Goal: Transaction & Acquisition: Purchase product/service

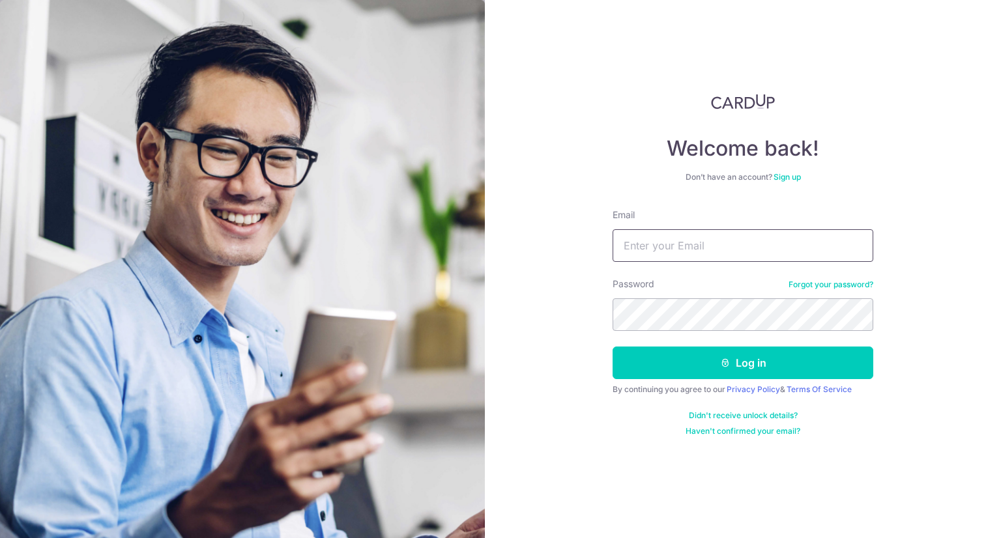
click at [752, 230] on input "Email" at bounding box center [742, 245] width 261 height 33
type input "[EMAIL_ADDRESS][DOMAIN_NAME]"
click at [612, 347] on button "Log in" at bounding box center [742, 363] width 261 height 33
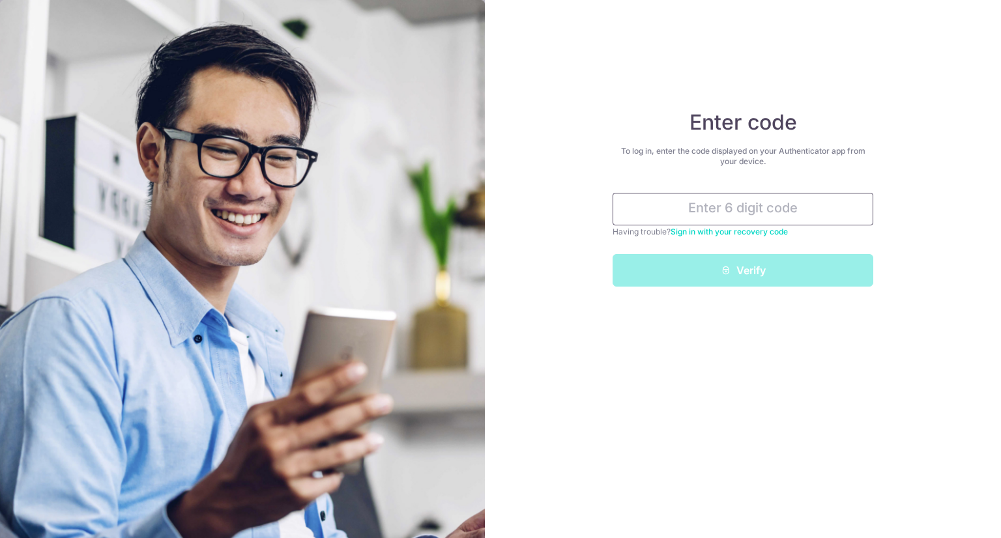
click at [696, 213] on input "text" at bounding box center [742, 209] width 261 height 33
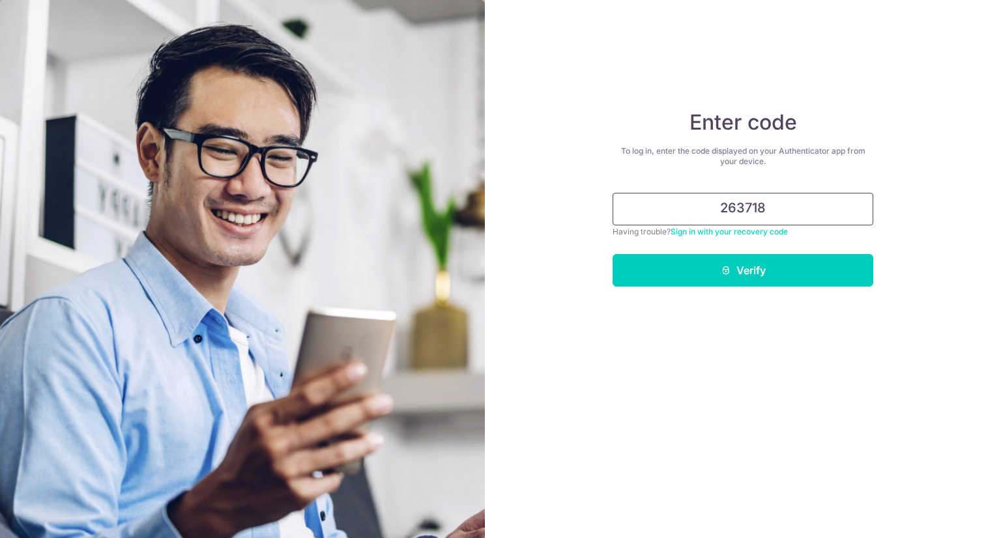
type input "263718"
click at [612, 254] on button "Verify" at bounding box center [742, 270] width 261 height 33
click at [726, 270] on icon "submit" at bounding box center [725, 270] width 10 height 10
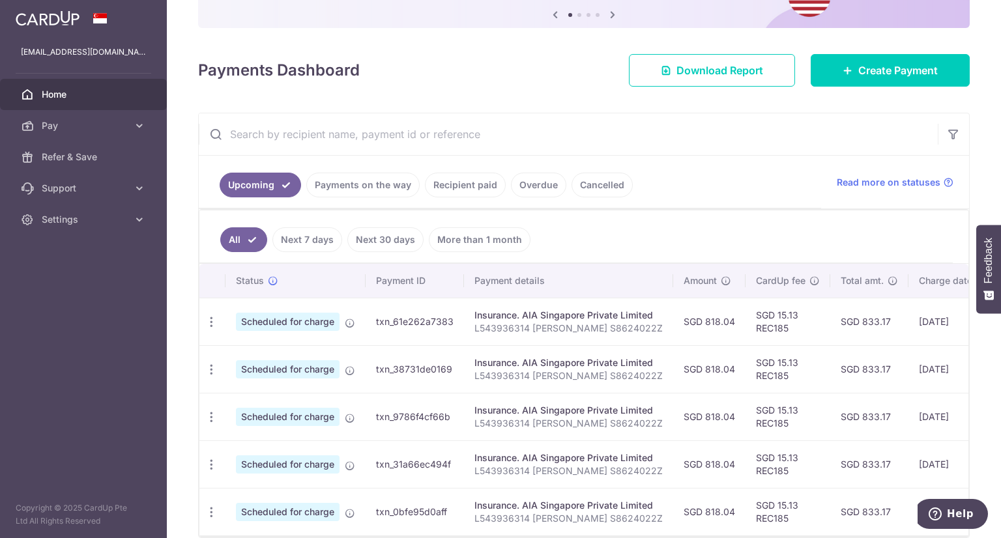
scroll to position [204, 0]
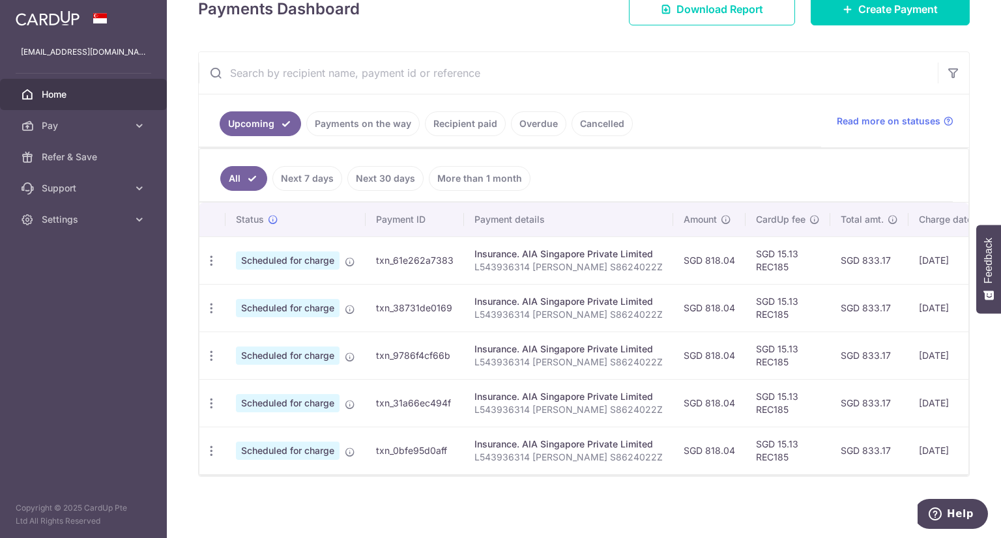
click at [466, 113] on link "Recipient paid" at bounding box center [465, 123] width 81 height 25
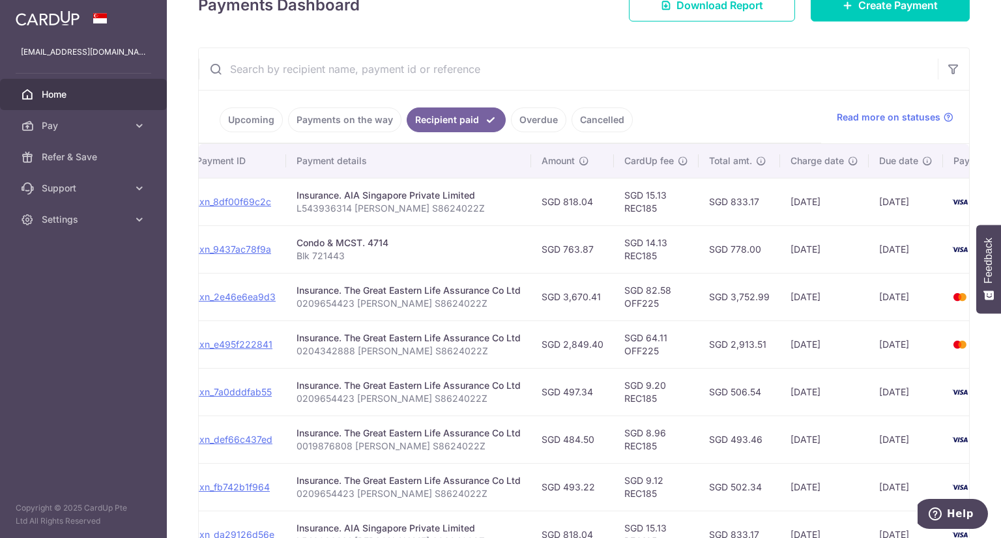
scroll to position [418, 0]
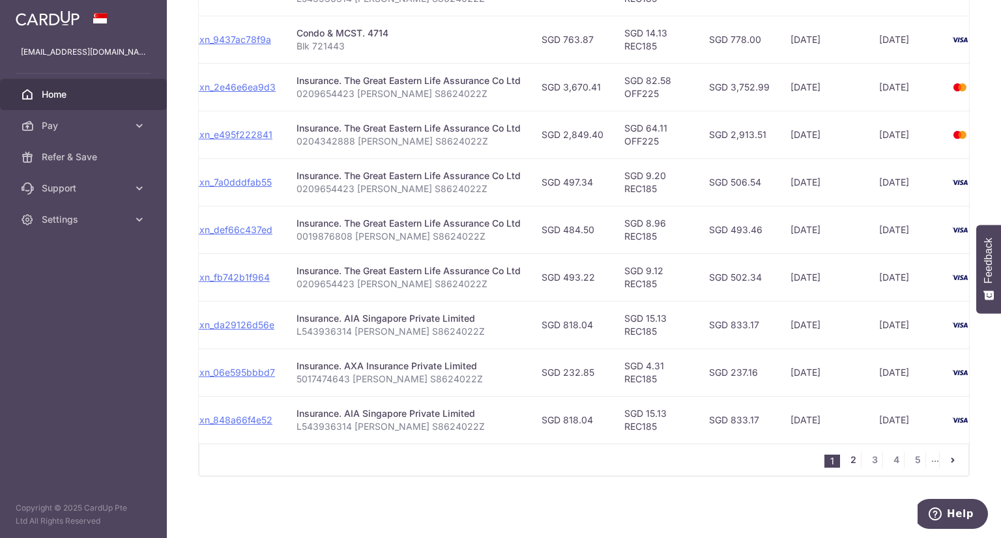
click at [845, 462] on link "2" at bounding box center [853, 460] width 16 height 16
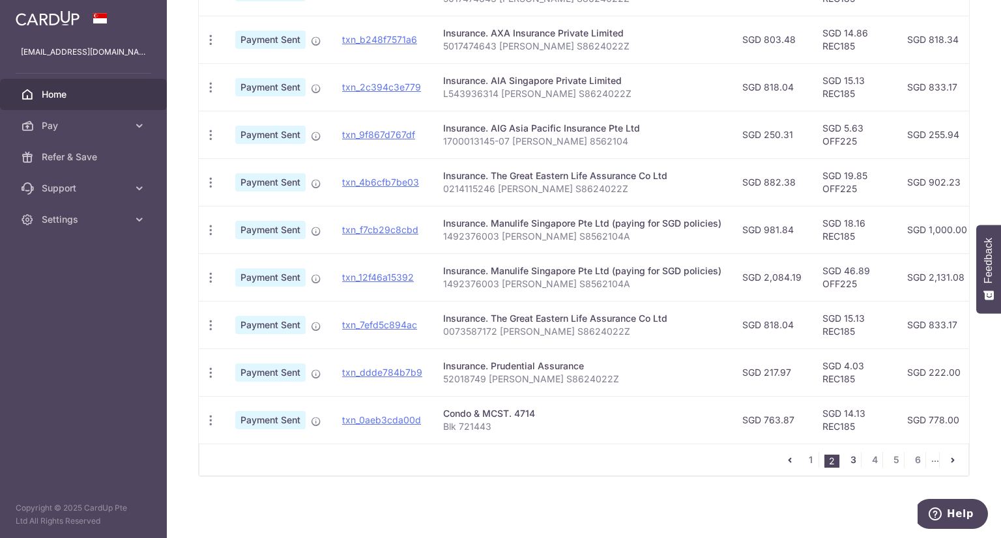
click at [848, 461] on link "3" at bounding box center [853, 460] width 16 height 16
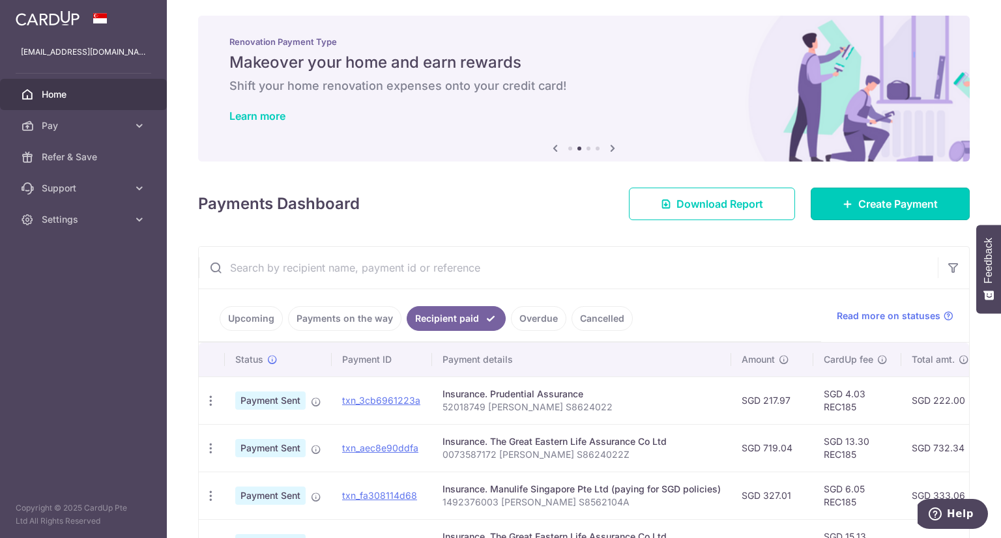
click at [892, 207] on span "Create Payment" at bounding box center [897, 204] width 79 height 16
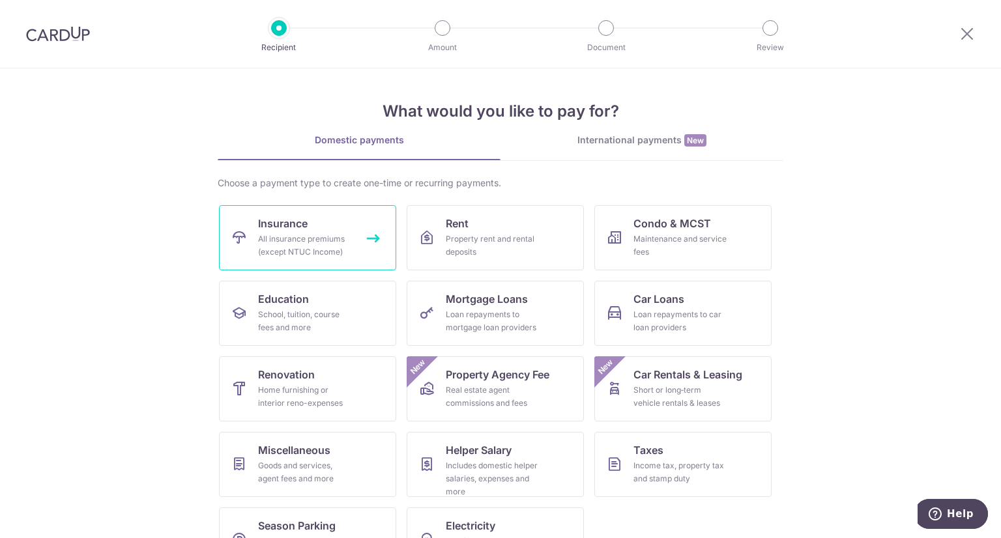
click at [335, 230] on link "Insurance All insurance premiums (except NTUC Income)" at bounding box center [307, 237] width 177 height 65
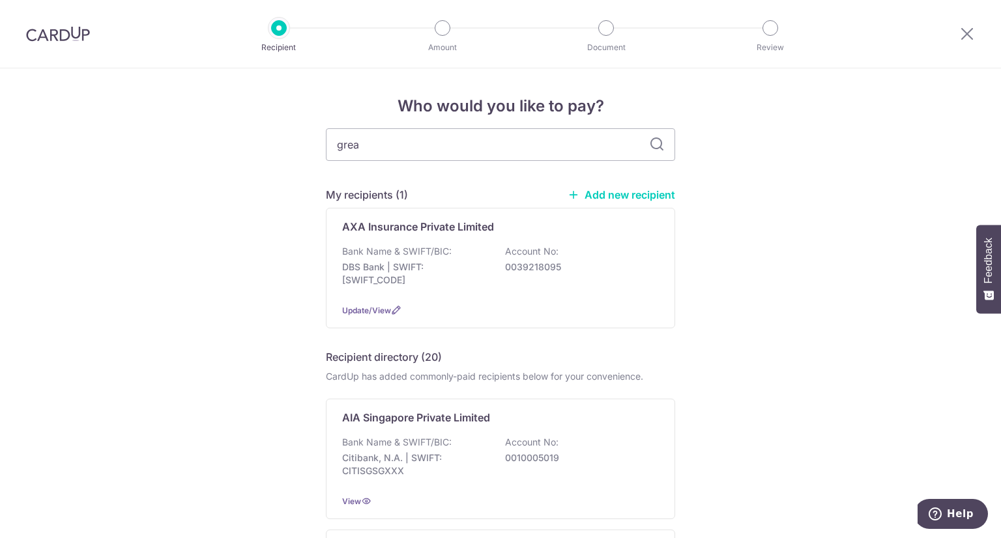
type input "great"
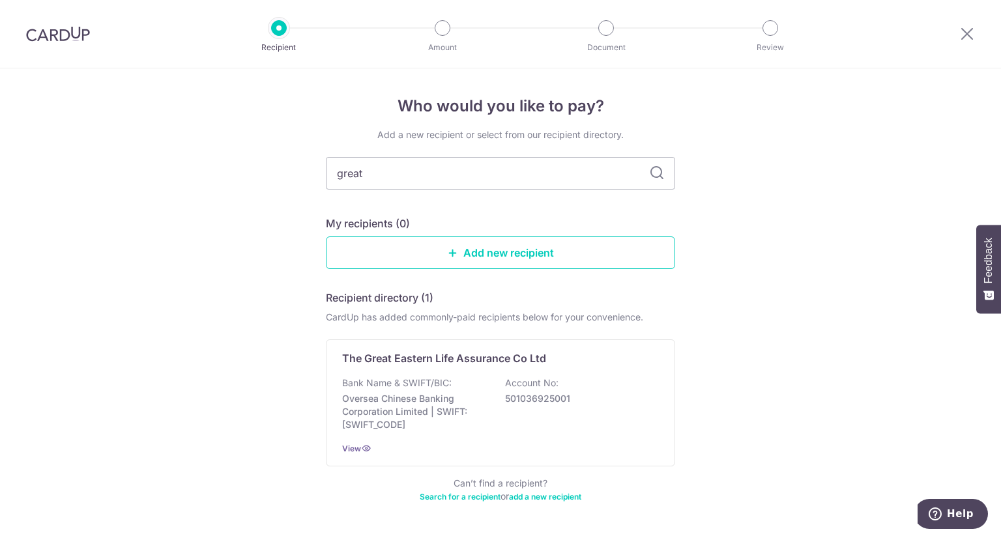
click at [491, 373] on div "The Great Eastern Life Assurance Co Ltd Bank Name & SWIFT/BIC: Oversea Chinese …" at bounding box center [500, 402] width 349 height 127
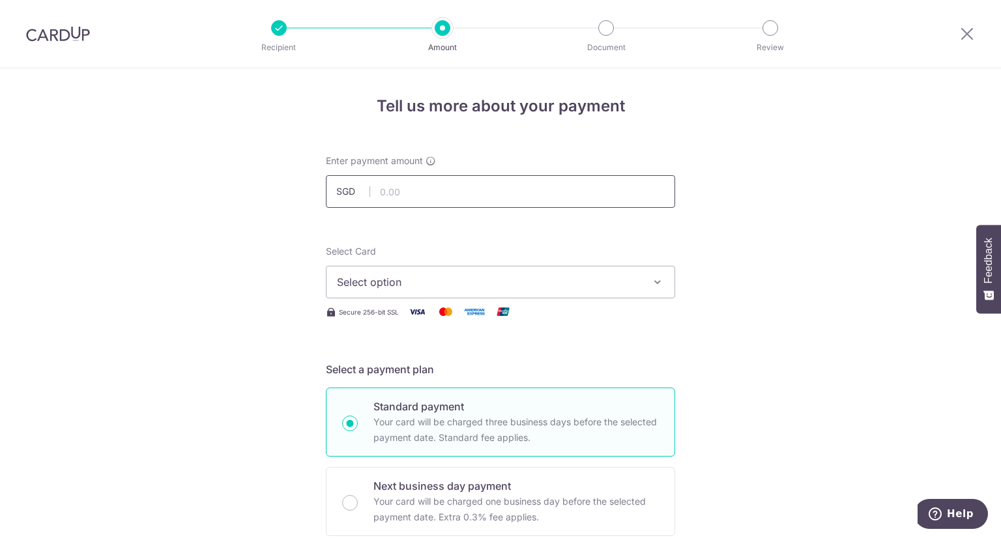
click at [491, 187] on input "text" at bounding box center [500, 191] width 349 height 33
click at [404, 190] on input "text" at bounding box center [500, 191] width 349 height 33
paste input "981.84"
type input "981.84"
click at [479, 287] on span "Select option" at bounding box center [489, 282] width 304 height 16
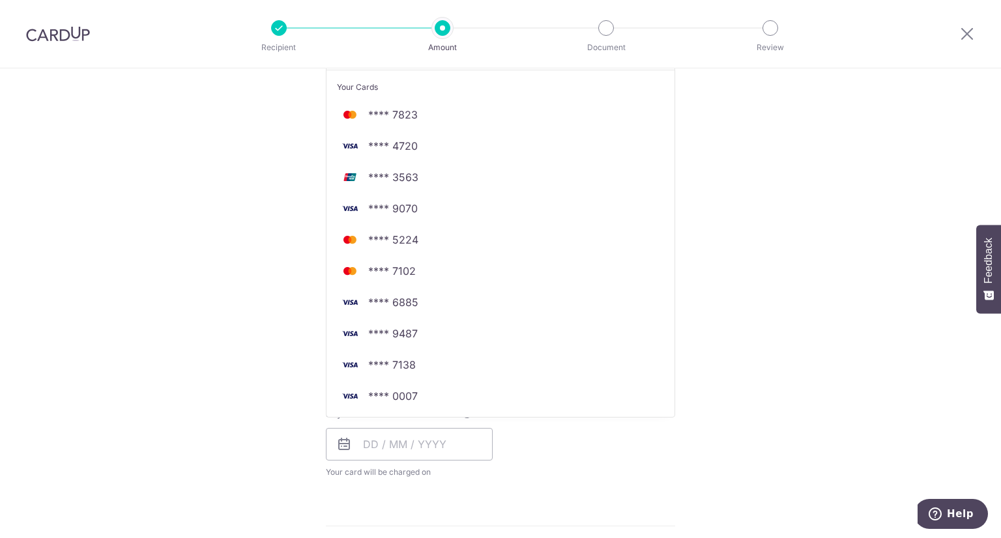
scroll to position [326, 0]
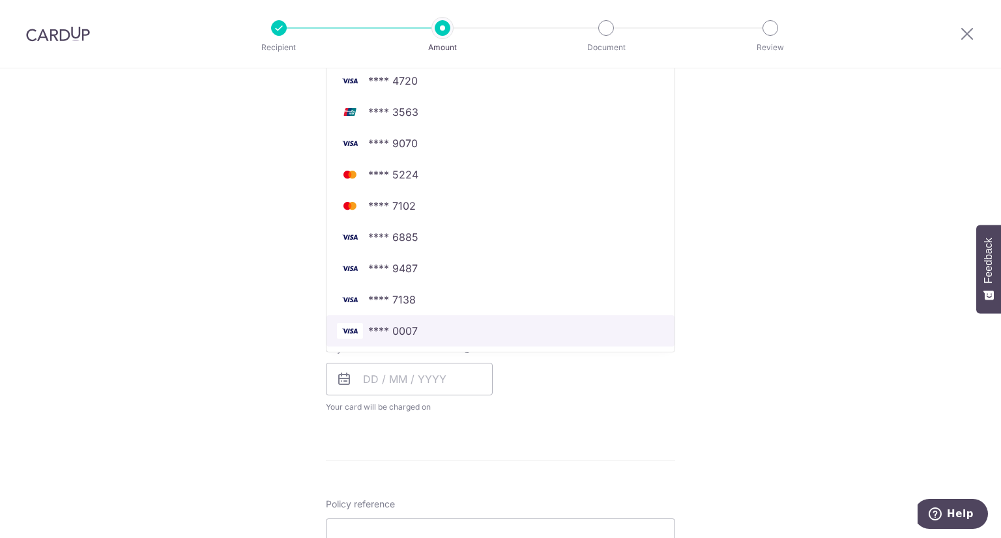
click at [567, 326] on span "**** 0007" at bounding box center [500, 331] width 327 height 16
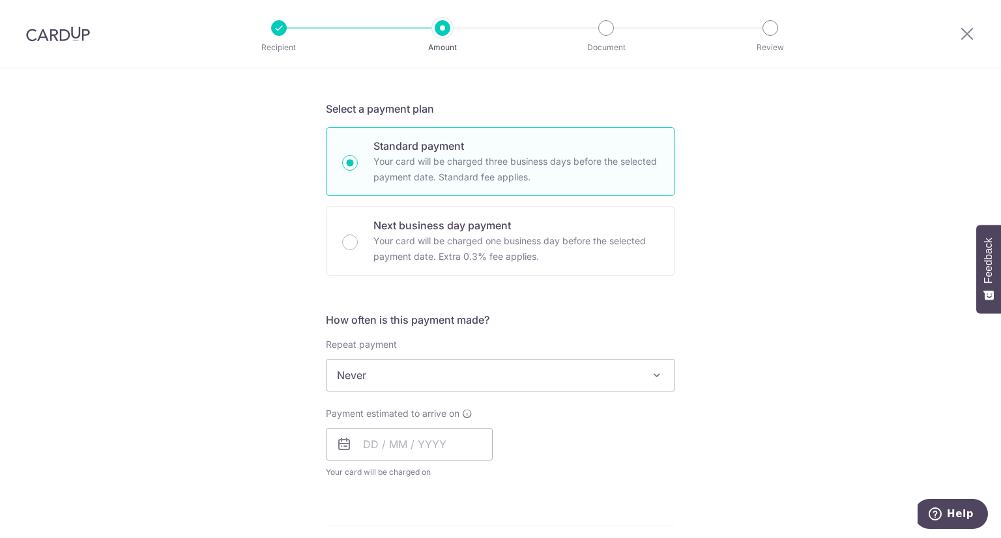
scroll to position [391, 0]
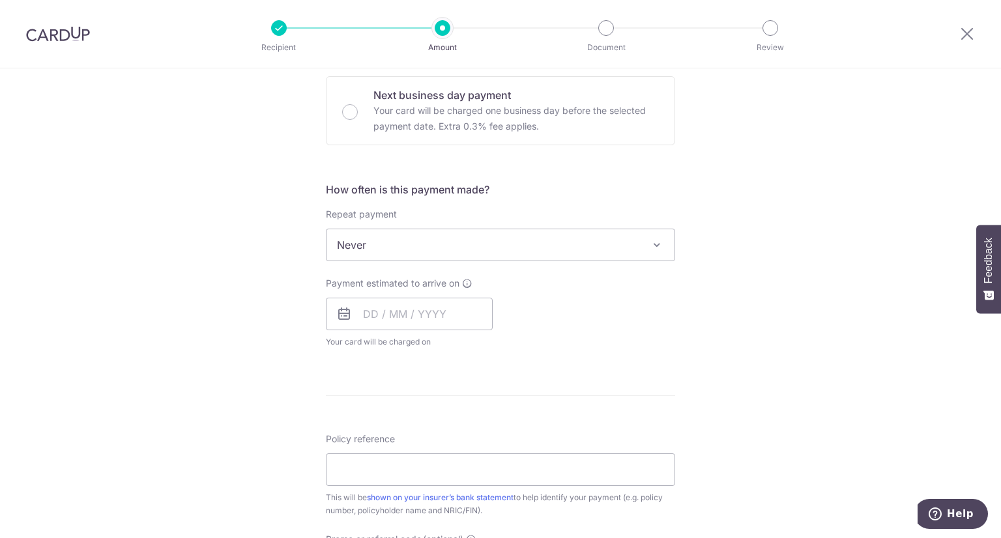
click at [397, 242] on span "Never" at bounding box center [500, 244] width 348 height 31
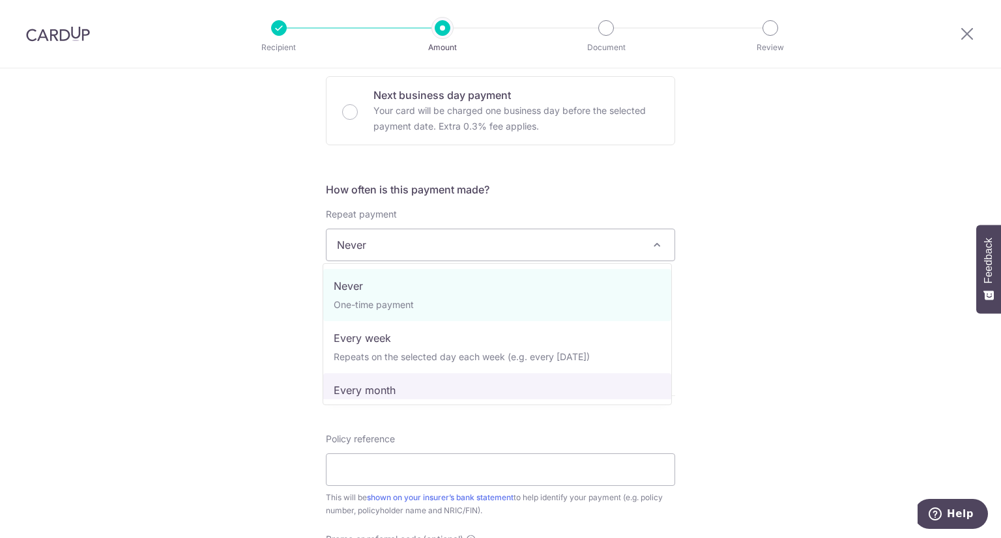
select select "3"
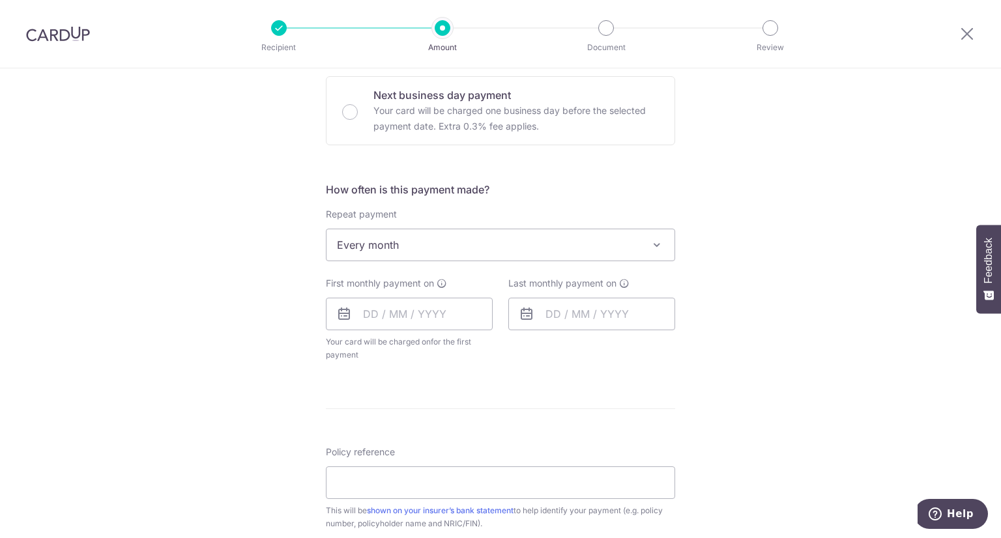
click at [219, 283] on div "Tell us more about your payment Enter payment amount SGD 981.84 981.84 Select C…" at bounding box center [500, 273] width 1001 height 1191
drag, startPoint x: 343, startPoint y: 296, endPoint x: 363, endPoint y: 307, distance: 22.7
click at [344, 298] on input "text" at bounding box center [409, 314] width 167 height 33
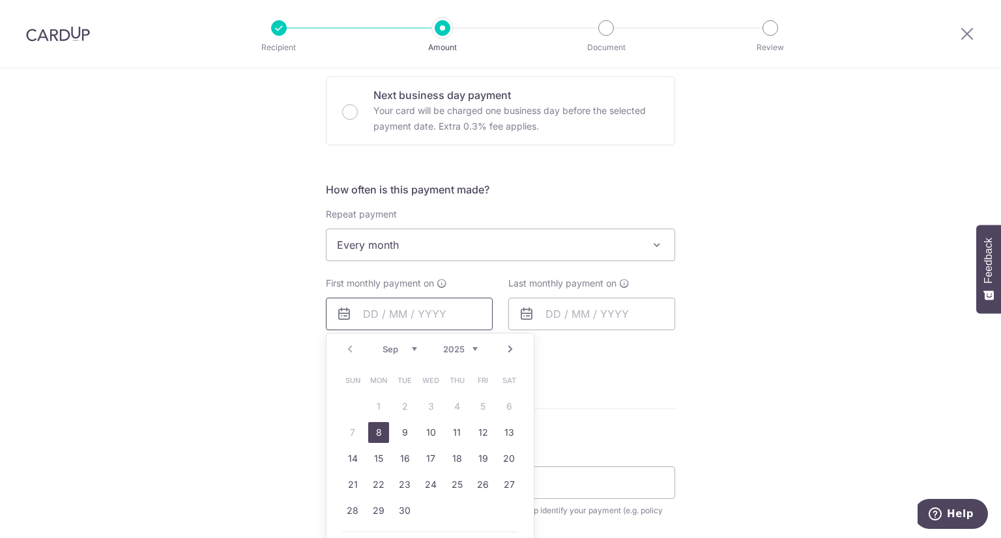
click at [375, 315] on input "text" at bounding box center [409, 314] width 167 height 33
click at [374, 423] on link "8" at bounding box center [378, 432] width 21 height 21
type input "[DATE]"
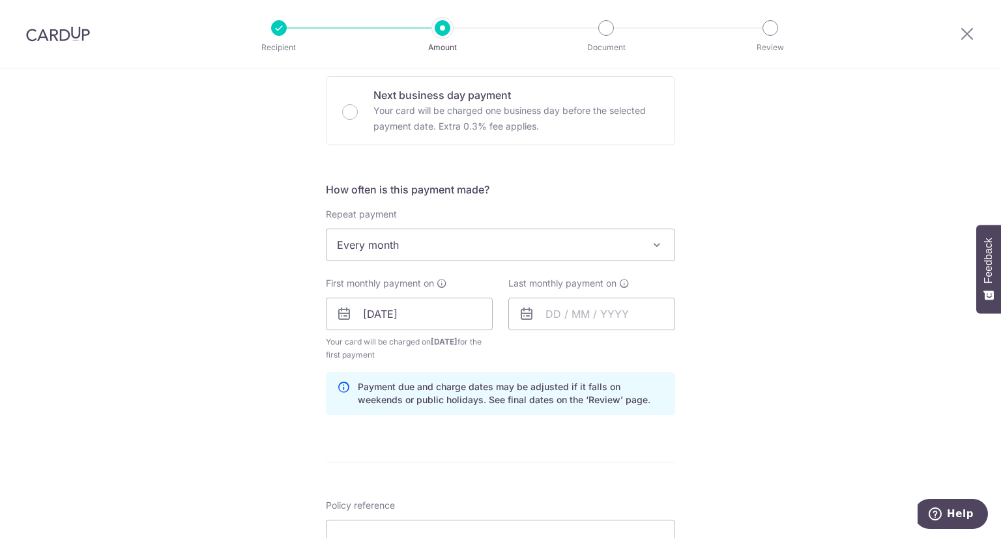
click at [859, 268] on div "Tell us more about your payment Enter payment amount SGD 981.84 981.84 Select C…" at bounding box center [500, 300] width 1001 height 1245
click at [652, 317] on input "text" at bounding box center [591, 314] width 167 height 33
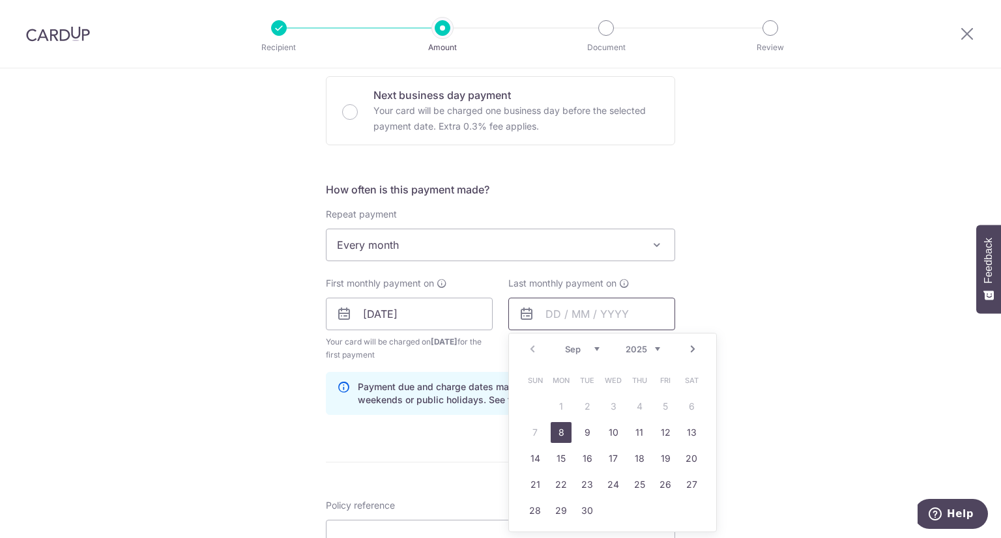
scroll to position [456, 0]
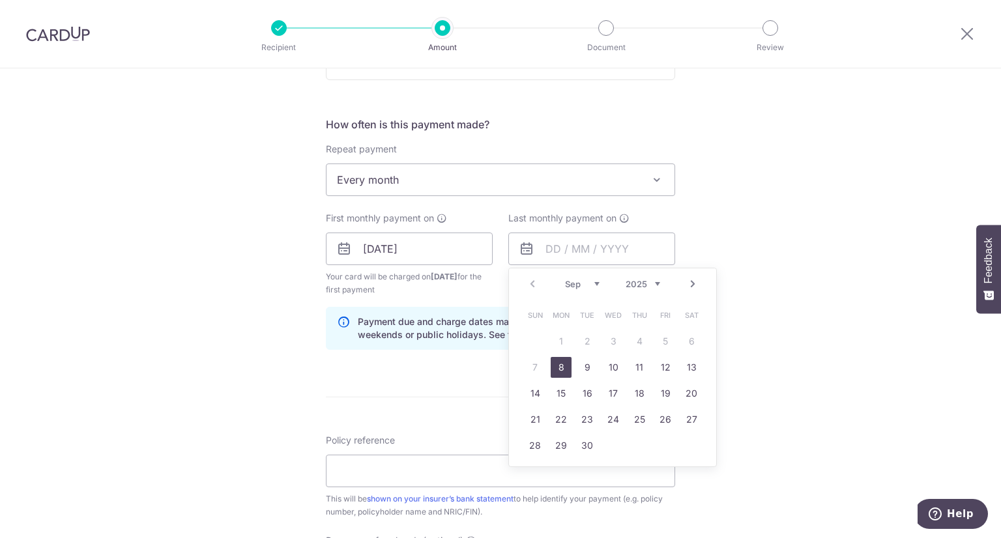
click at [691, 282] on link "Next" at bounding box center [693, 284] width 16 height 16
click at [614, 367] on link "8" at bounding box center [613, 367] width 21 height 21
type input "08/10/2025"
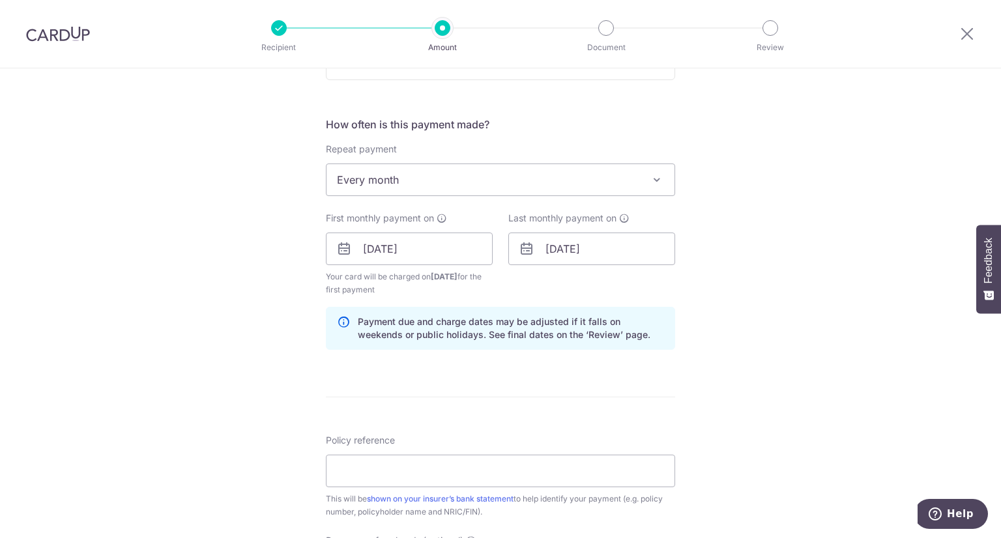
click at [267, 270] on div "Tell us more about your payment Enter payment amount SGD 981.84 981.84 Select C…" at bounding box center [500, 234] width 1001 height 1245
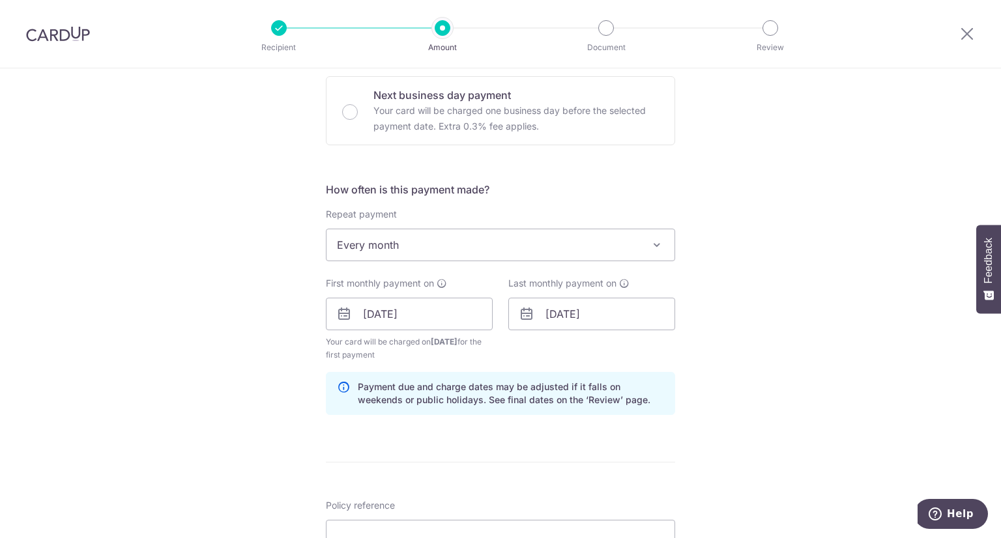
scroll to position [586, 0]
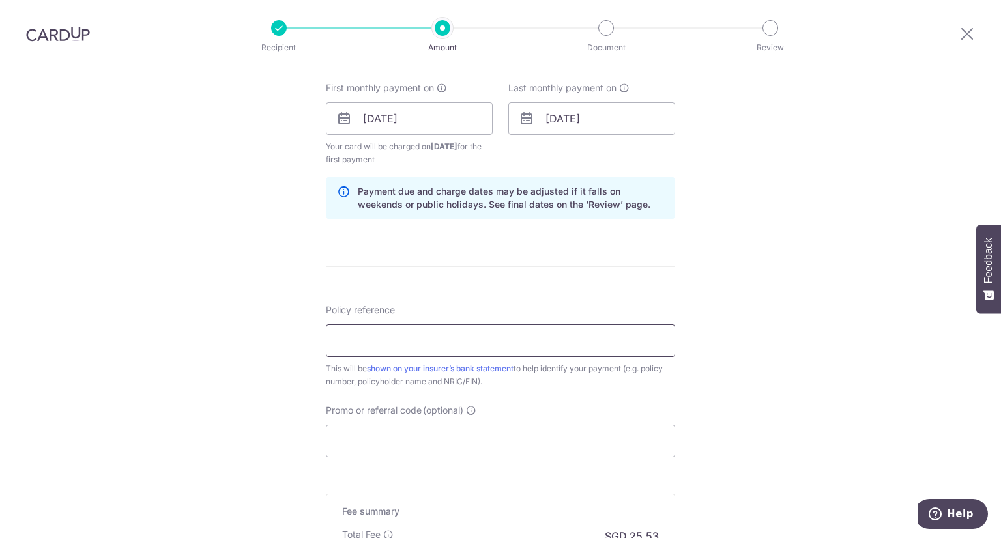
click at [427, 348] on input "Policy reference" at bounding box center [500, 340] width 349 height 33
click at [359, 337] on input "0073587172 Lee Wei Xun S8624022Z" at bounding box center [500, 340] width 349 height 33
type input "0204342888 Lee Wei Xun S8624022Z"
click at [446, 441] on input "Promo or referral code (optional)" at bounding box center [500, 441] width 349 height 33
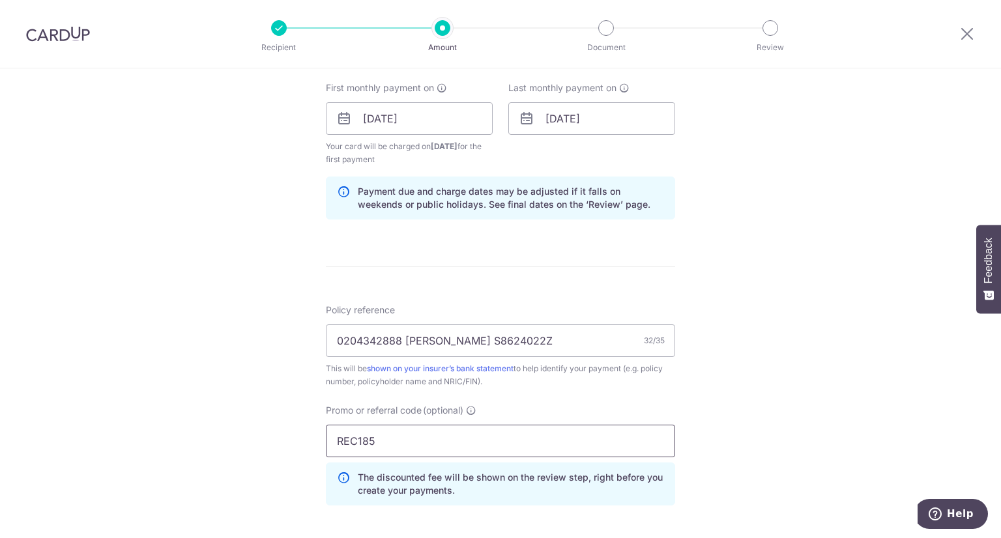
scroll to position [832, 0]
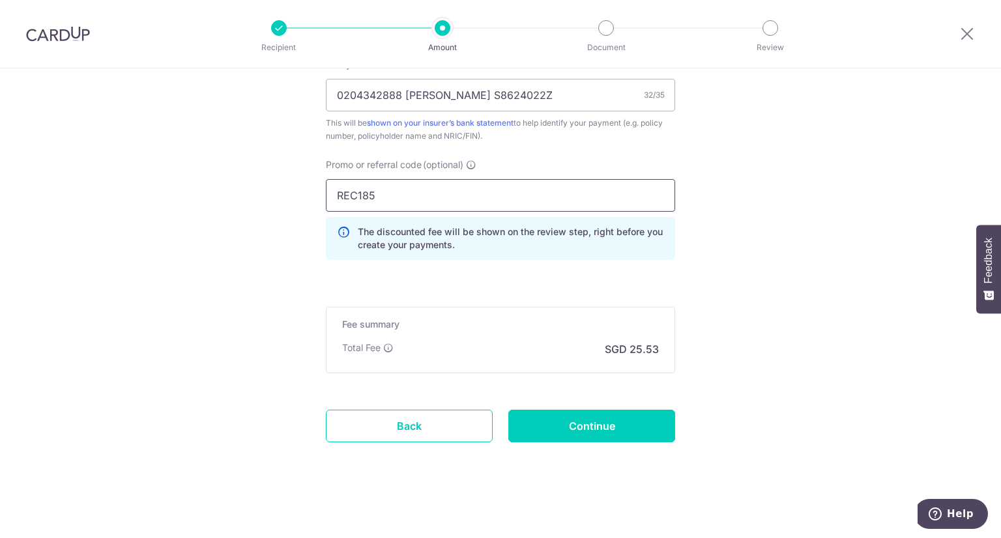
type input "REC185"
click at [593, 425] on input "Continue" at bounding box center [591, 426] width 167 height 33
type input "Create Schedule"
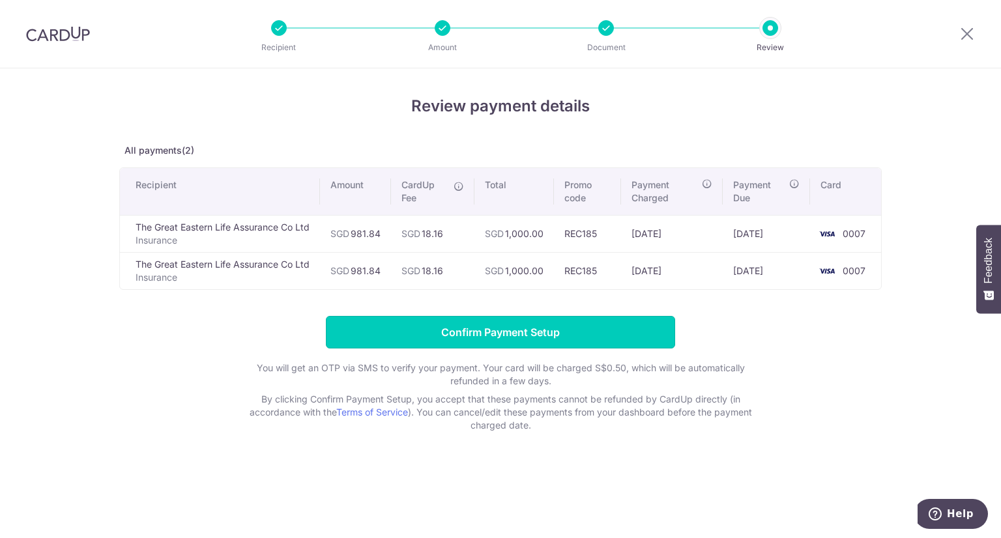
click at [612, 338] on input "Confirm Payment Setup" at bounding box center [500, 332] width 349 height 33
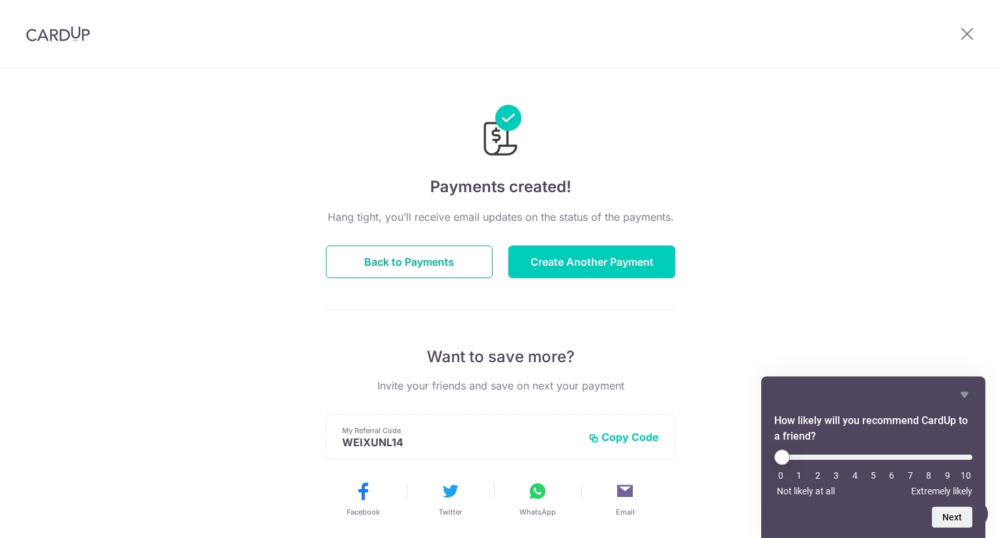
click at [444, 259] on button "Back to Payments" at bounding box center [409, 262] width 167 height 33
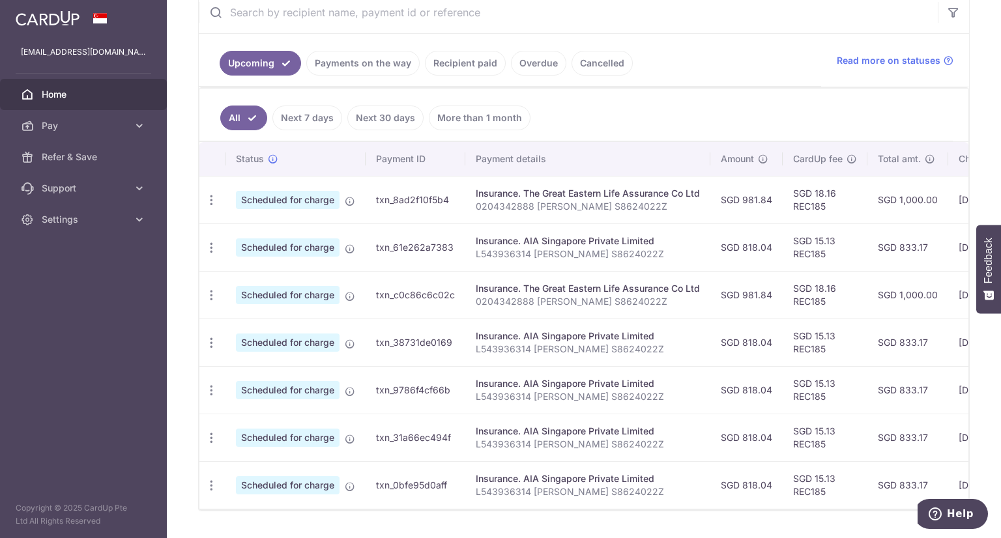
click at [213, 207] on icon "button" at bounding box center [212, 200] width 14 height 14
click at [259, 363] on span "Cancel payment" at bounding box center [280, 363] width 87 height 16
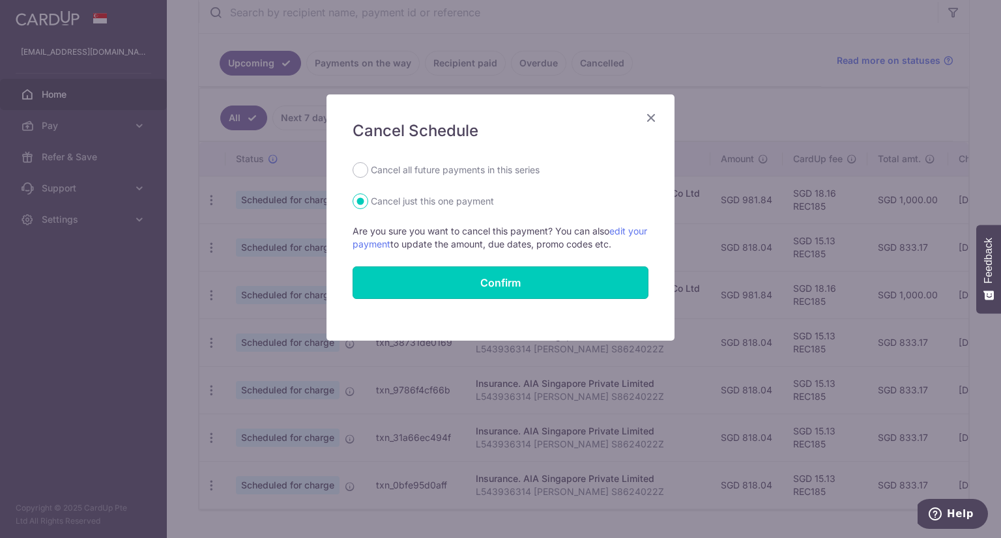
click at [511, 291] on button "Confirm" at bounding box center [500, 282] width 296 height 33
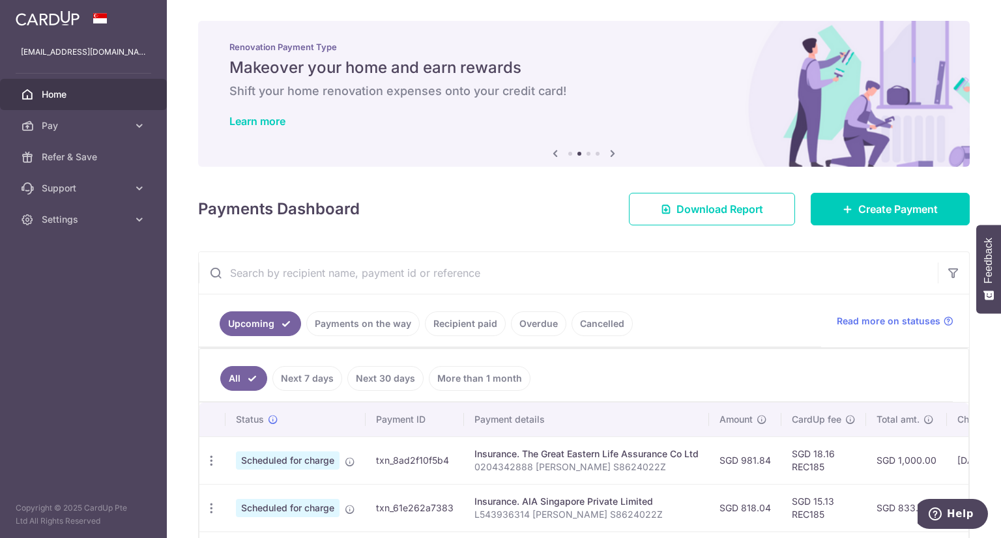
scroll to position [65, 0]
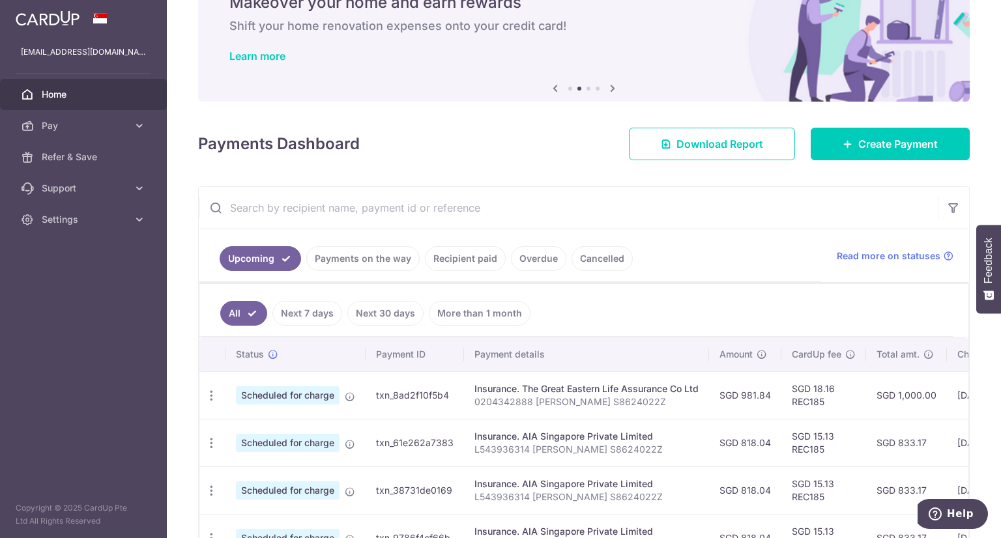
click at [344, 267] on link "Payments on the way" at bounding box center [362, 258] width 113 height 25
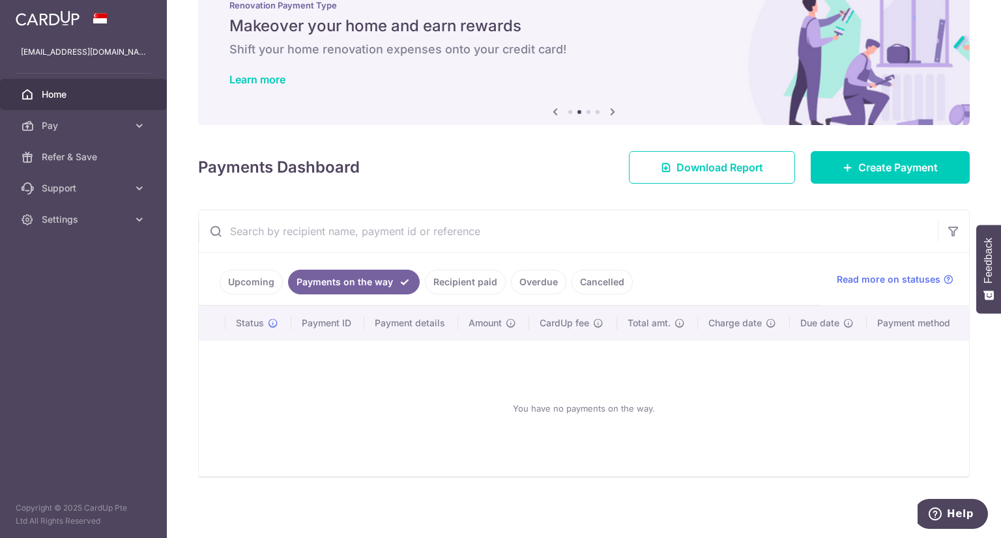
click at [253, 287] on link "Upcoming" at bounding box center [251, 282] width 63 height 25
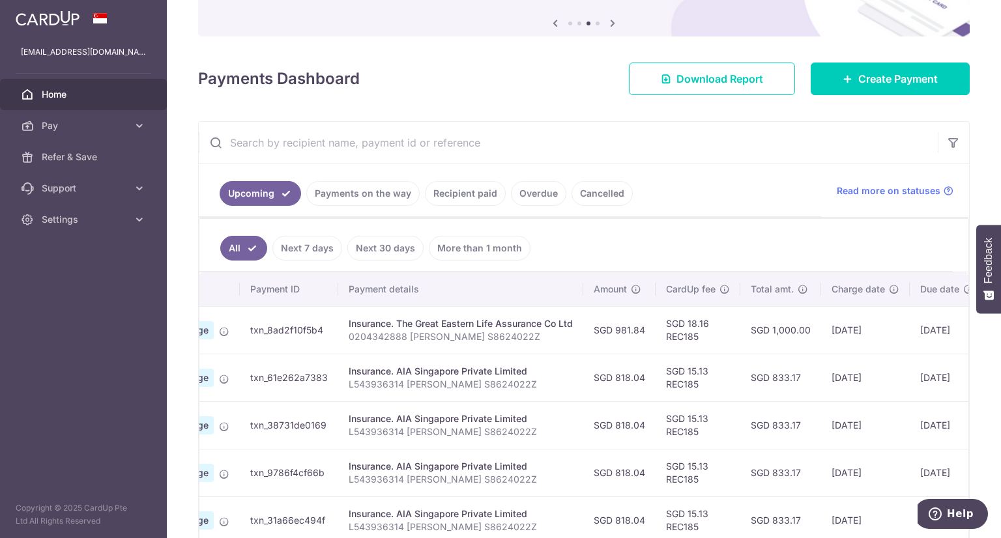
scroll to position [0, 94]
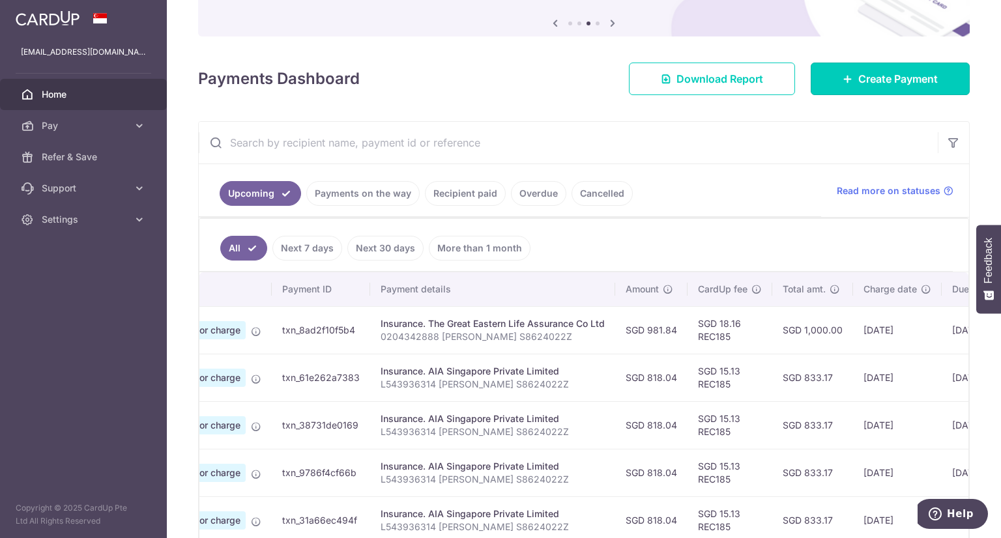
click at [894, 89] on link "Create Payment" at bounding box center [889, 79] width 159 height 33
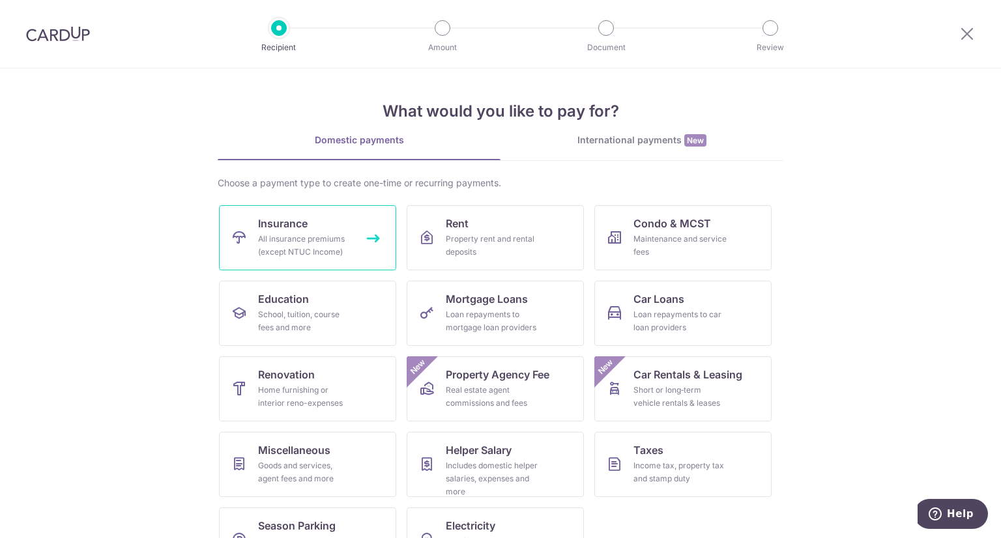
click at [302, 233] on div "All insurance premiums (except NTUC Income)" at bounding box center [305, 246] width 94 height 26
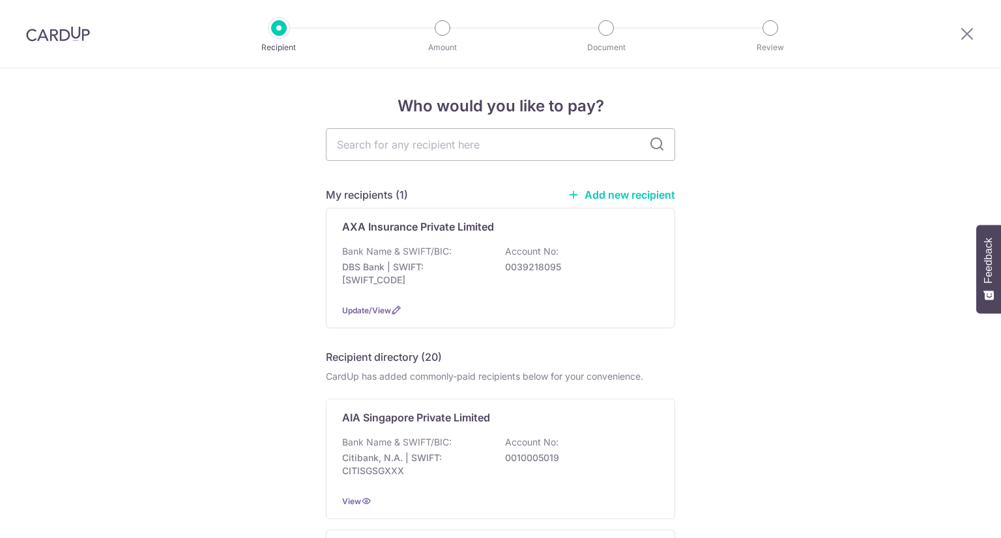
click at [550, 144] on input "text" at bounding box center [500, 144] width 349 height 33
type input "great"
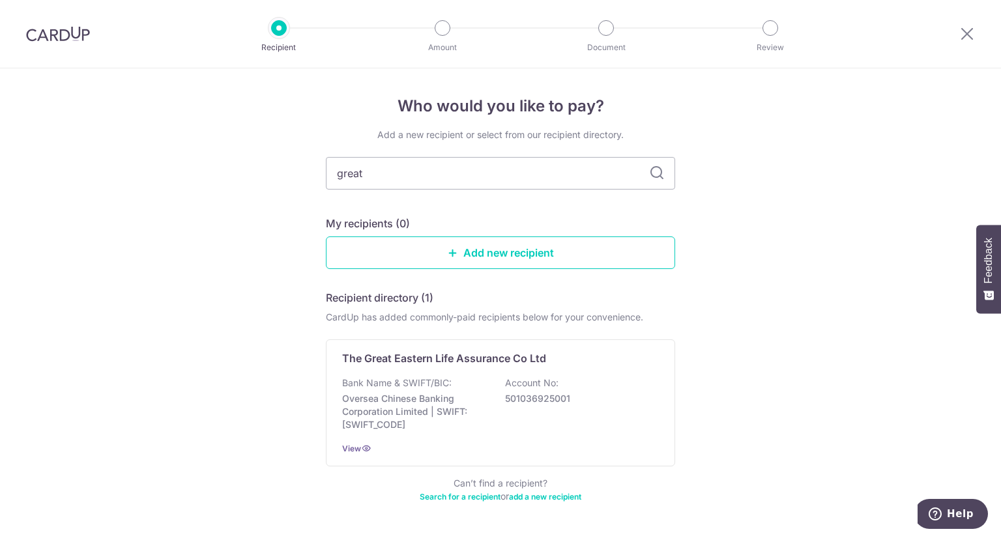
click at [459, 365] on p "The Great Eastern Life Assurance Co Ltd" at bounding box center [444, 358] width 204 height 16
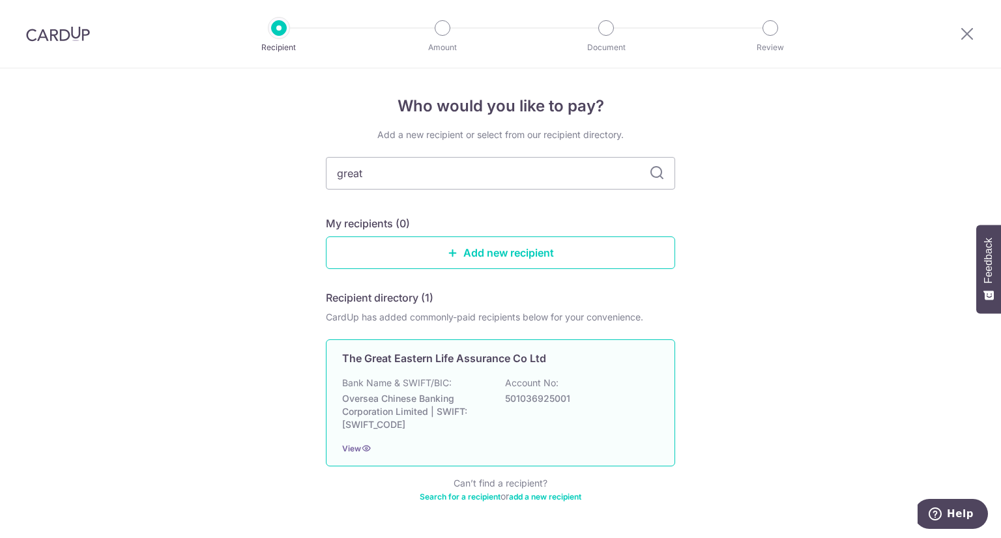
click at [661, 359] on div "The Great Eastern Life Assurance Co Ltd Bank Name & SWIFT/BIC: Oversea Chinese …" at bounding box center [500, 402] width 349 height 127
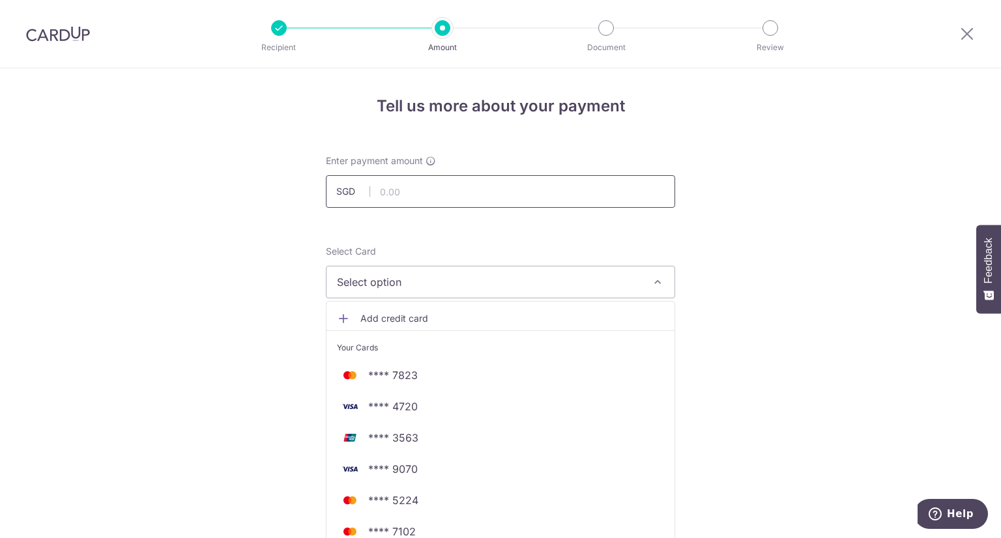
click at [471, 189] on input "text" at bounding box center [500, 191] width 349 height 33
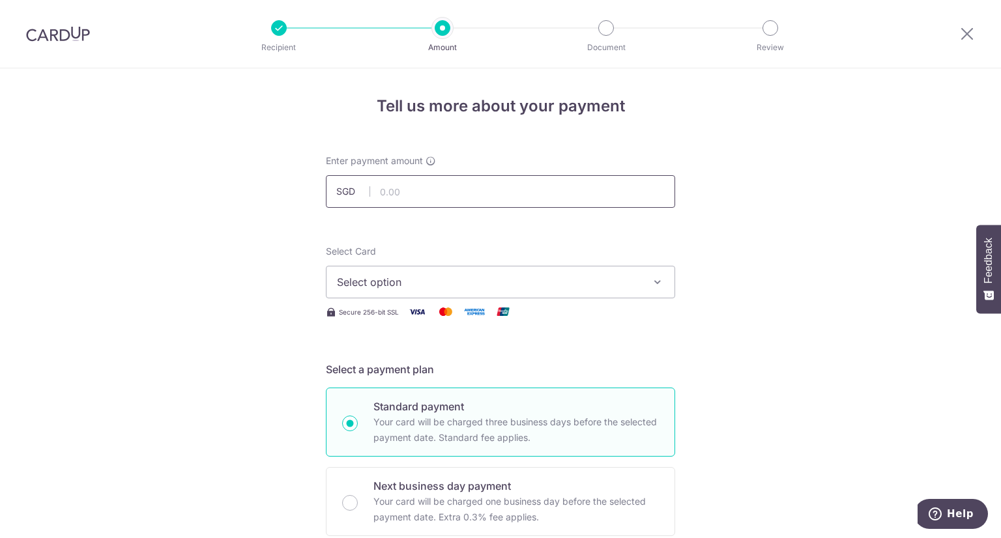
paste input "2241.76"
type input "2,241.76"
click at [543, 290] on button "Select option" at bounding box center [500, 282] width 349 height 33
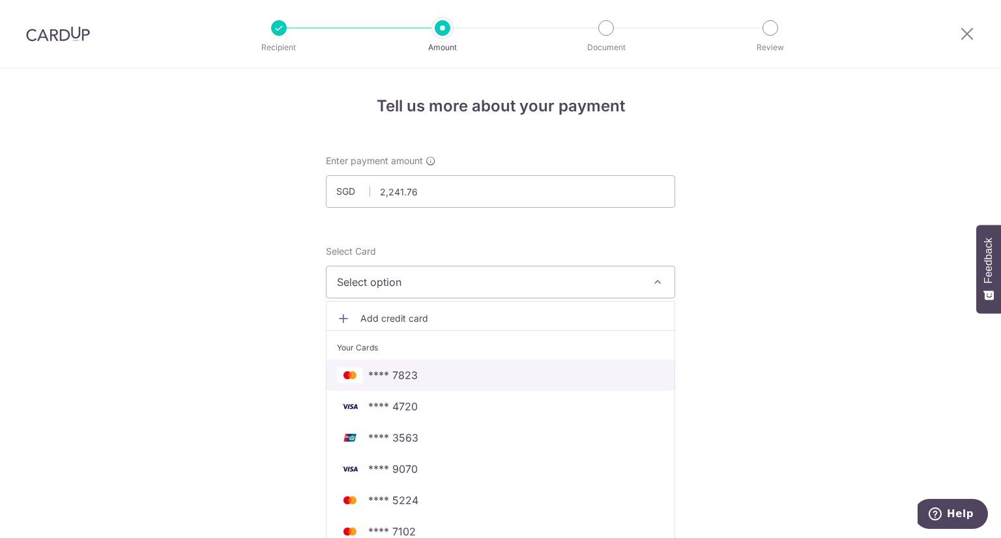
click at [498, 371] on span "**** 7823" at bounding box center [500, 375] width 327 height 16
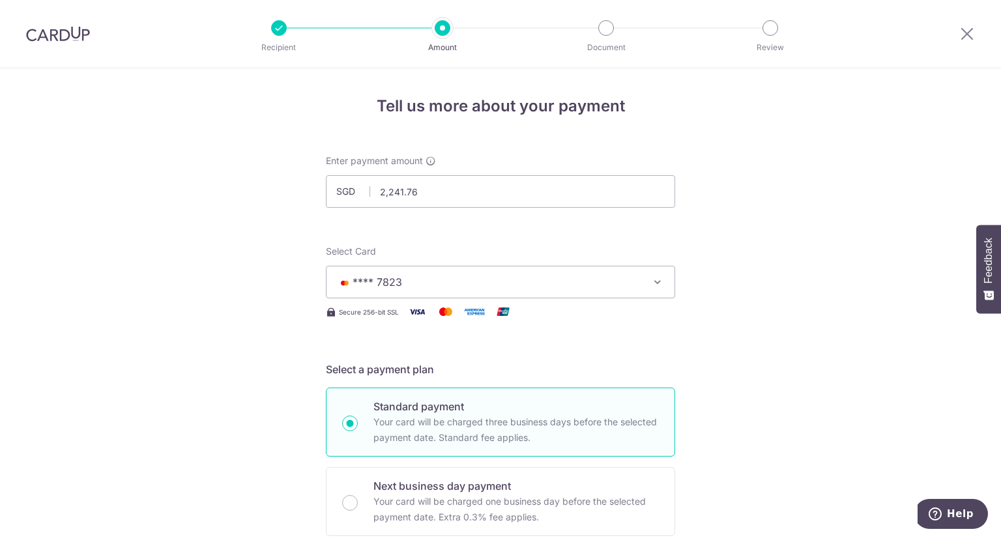
scroll to position [391, 0]
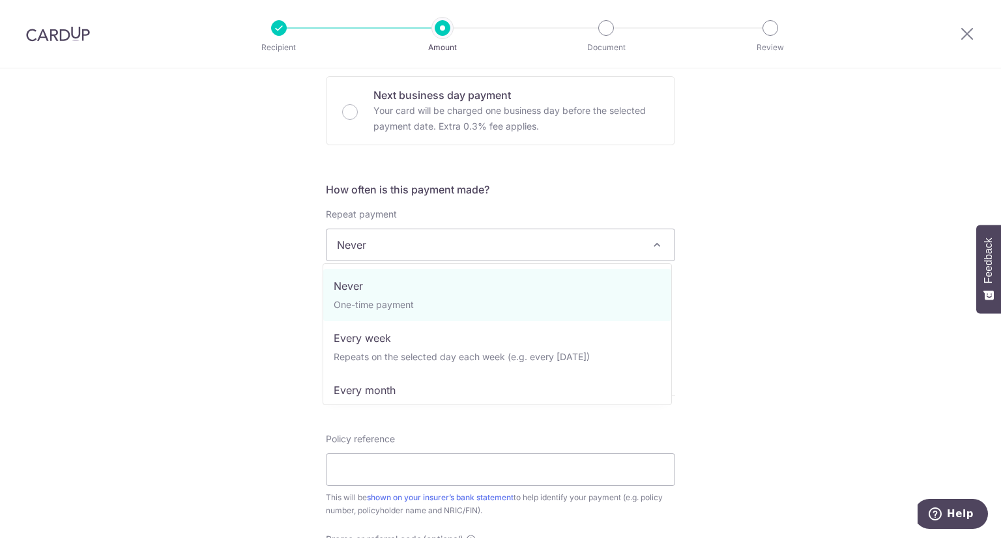
click at [610, 247] on span "Never" at bounding box center [500, 244] width 348 height 31
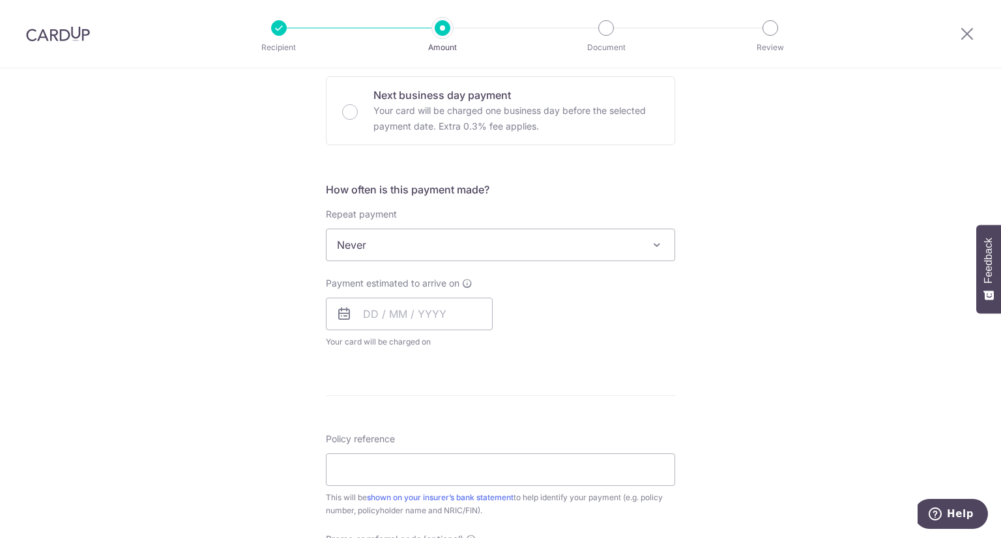
click at [610, 247] on span "Never" at bounding box center [500, 244] width 348 height 31
click at [448, 311] on input "text" at bounding box center [409, 314] width 167 height 33
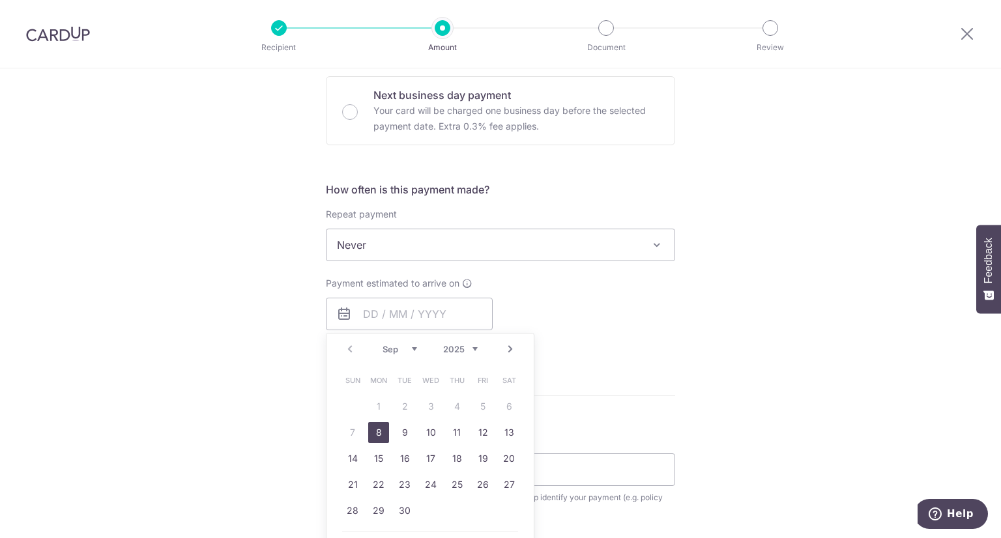
click at [371, 428] on link "8" at bounding box center [378, 432] width 21 height 21
type input "[DATE]"
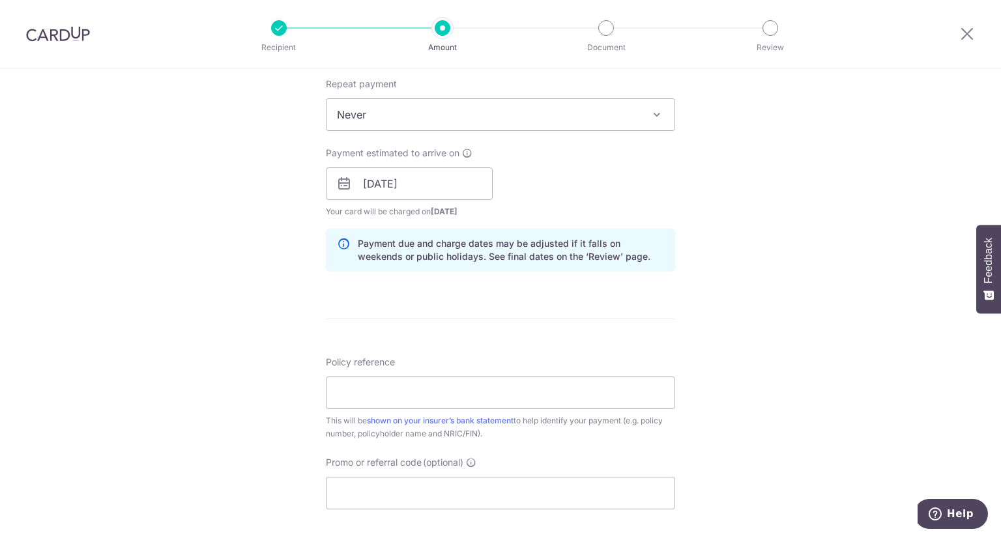
scroll to position [651, 0]
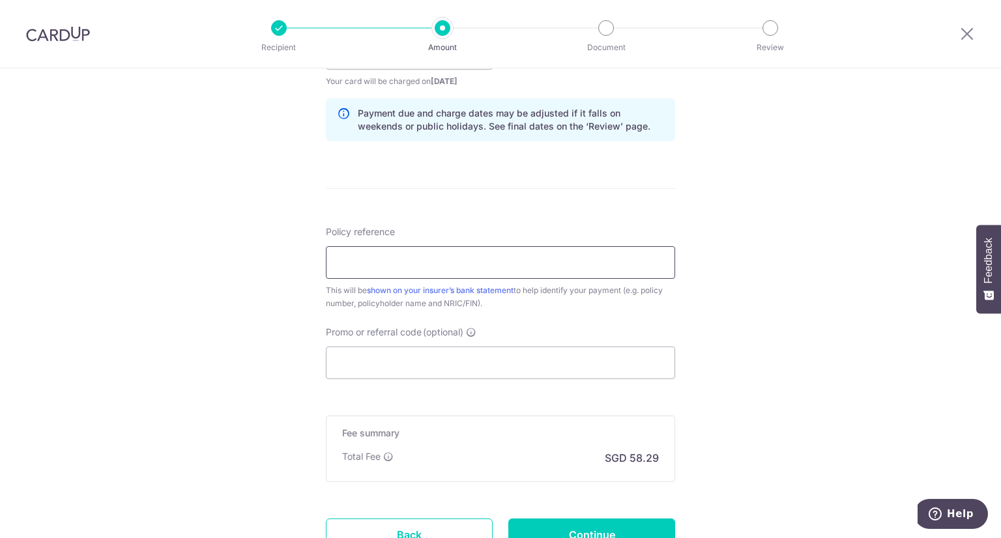
click at [430, 263] on input "Policy reference" at bounding box center [500, 262] width 349 height 33
type input "0204342888 Lee Wei Xun S8624022Z"
click at [533, 360] on input "Promo or referral code (optional)" at bounding box center [500, 363] width 349 height 33
click at [836, 302] on div "Tell us more about your payment Enter payment amount SGD 2,241.76 2241.76 Selec…" at bounding box center [500, 33] width 1001 height 1232
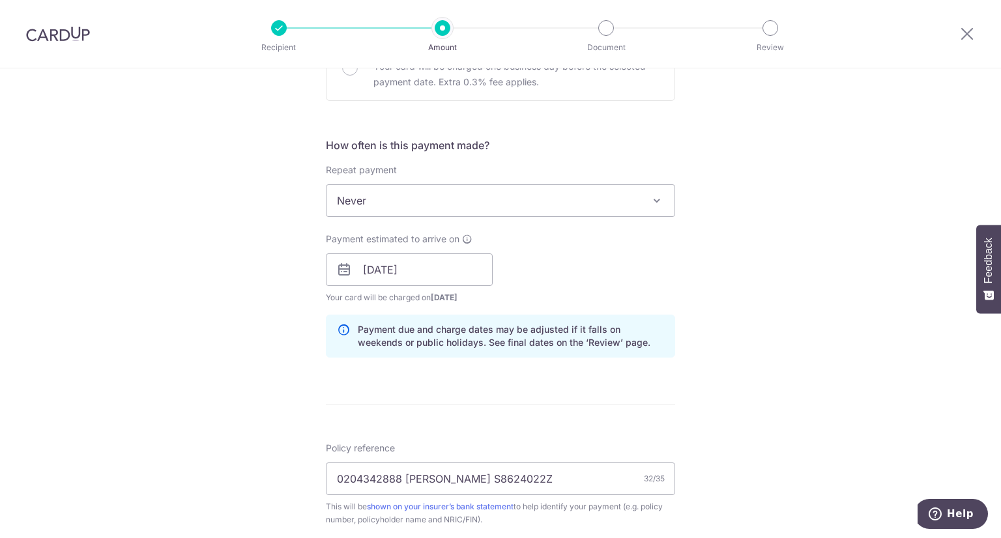
scroll to position [761, 0]
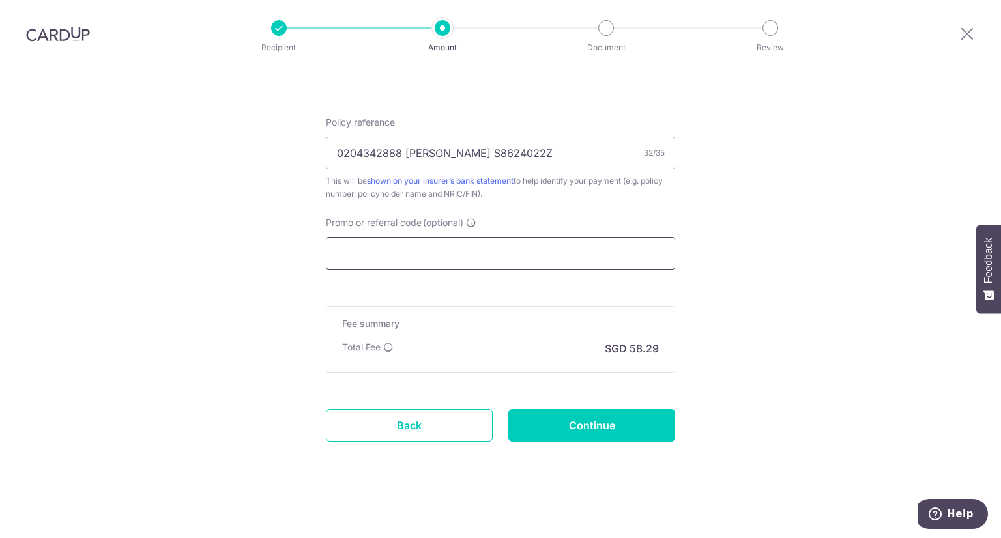
click at [597, 243] on input "Promo or referral code (optional)" at bounding box center [500, 253] width 349 height 33
click at [649, 250] on input "Promo or referral code (optional)" at bounding box center [500, 253] width 349 height 33
click at [590, 250] on input "Promo or referral code (optional)" at bounding box center [500, 253] width 349 height 33
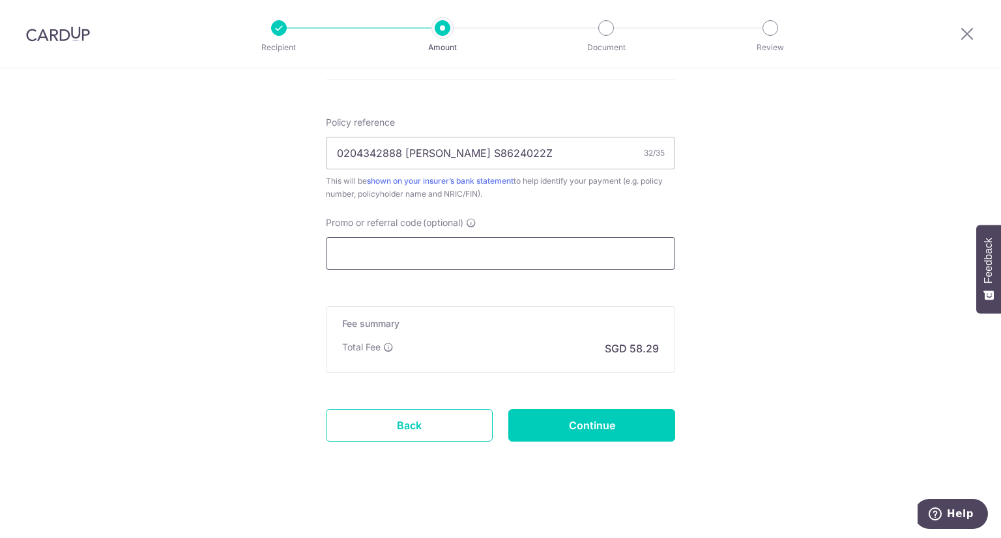
click at [593, 253] on input "Promo or referral code (optional)" at bounding box center [500, 253] width 349 height 33
click at [594, 255] on input "Promo or referral code (optional)" at bounding box center [500, 253] width 349 height 33
click at [593, 256] on input "Promo or referral code (optional)" at bounding box center [500, 253] width 349 height 33
click at [593, 254] on input "Promo or referral code (optional)" at bounding box center [500, 253] width 349 height 33
click at [593, 250] on input "Promo or referral code (optional)" at bounding box center [500, 253] width 349 height 33
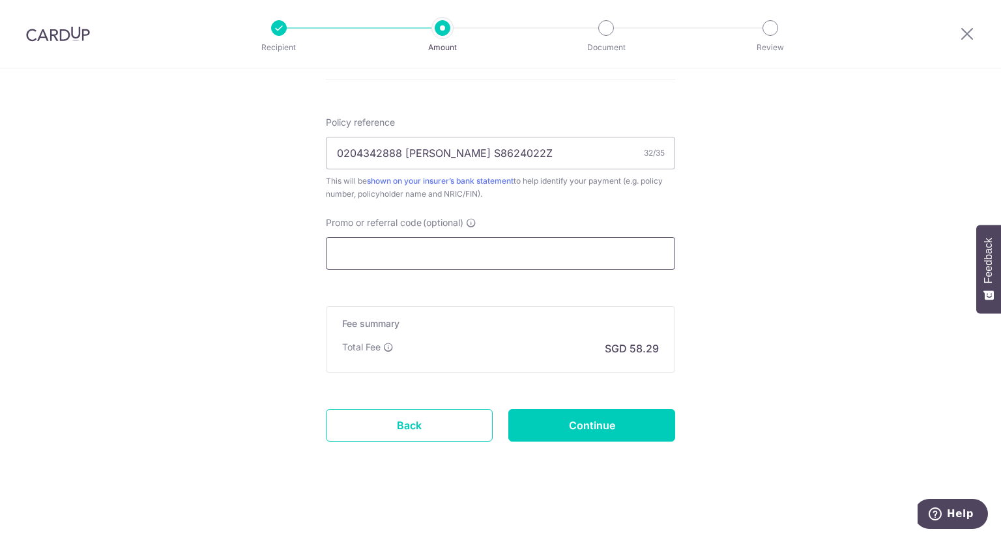
click at [593, 250] on input "Promo or referral code (optional)" at bounding box center [500, 253] width 349 height 33
click at [459, 235] on div "Promo or referral code (optional) The discounted fee will be shown on the revie…" at bounding box center [500, 242] width 349 height 53
click at [495, 251] on input "Promo or referral code (optional)" at bounding box center [500, 253] width 349 height 33
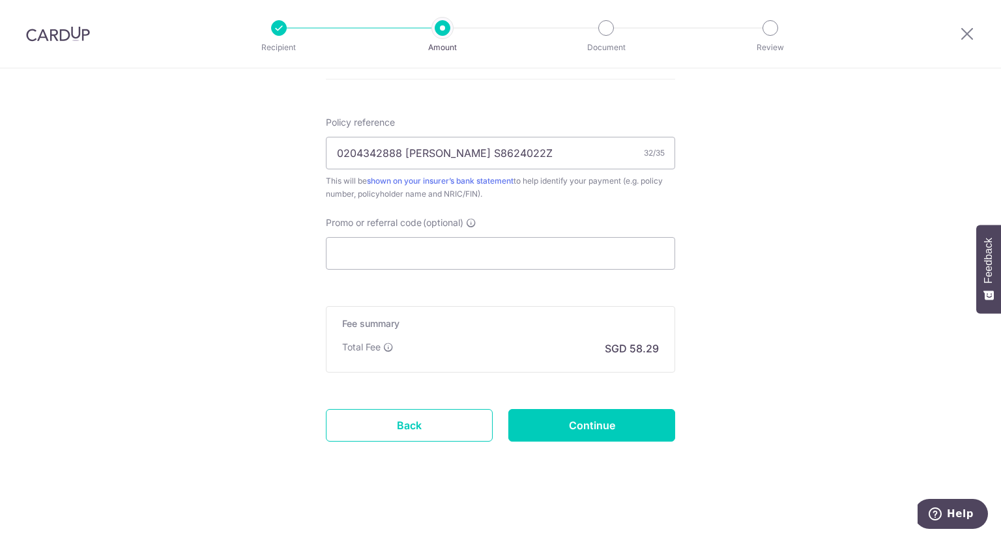
click at [516, 256] on input "Promo or referral code (optional)" at bounding box center [500, 253] width 349 height 33
click at [519, 253] on input "Promo or referral code (optional)" at bounding box center [500, 253] width 349 height 33
click at [519, 250] on input "Promo or referral code (optional)" at bounding box center [500, 253] width 349 height 33
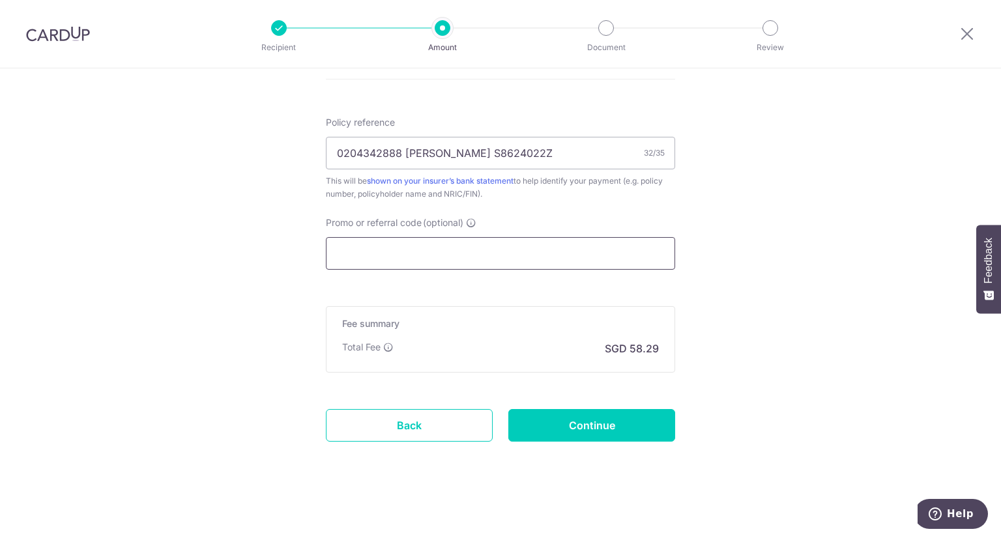
click at [519, 250] on input "Promo or referral code (optional)" at bounding box center [500, 253] width 349 height 33
click at [524, 153] on input "0204342888 Lee Wei Xun S8624022Z" at bounding box center [500, 153] width 349 height 33
click at [536, 152] on input "0204342888 Lee Wei Xun S8624022Z" at bounding box center [500, 153] width 349 height 33
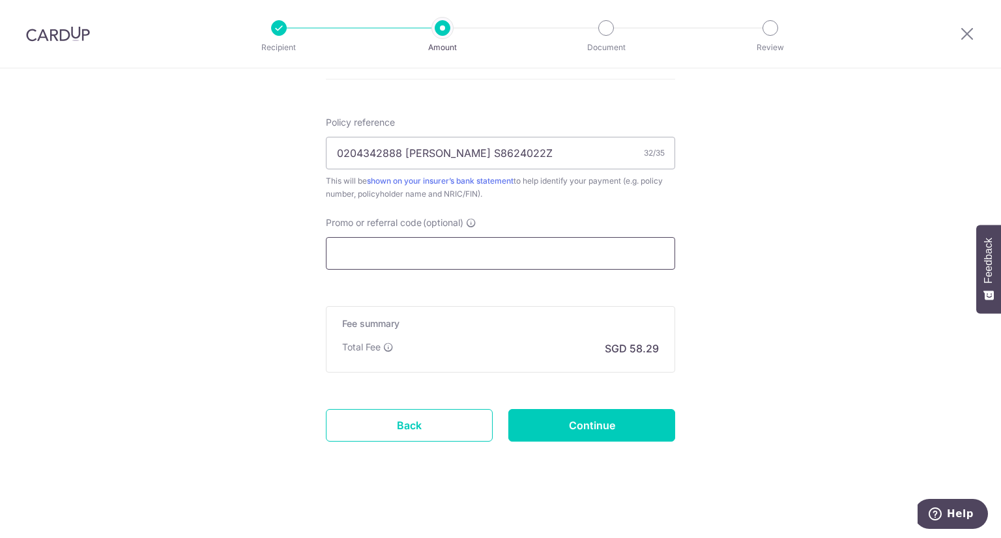
click at [526, 250] on input "Promo or referral code (optional)" at bounding box center [500, 253] width 349 height 33
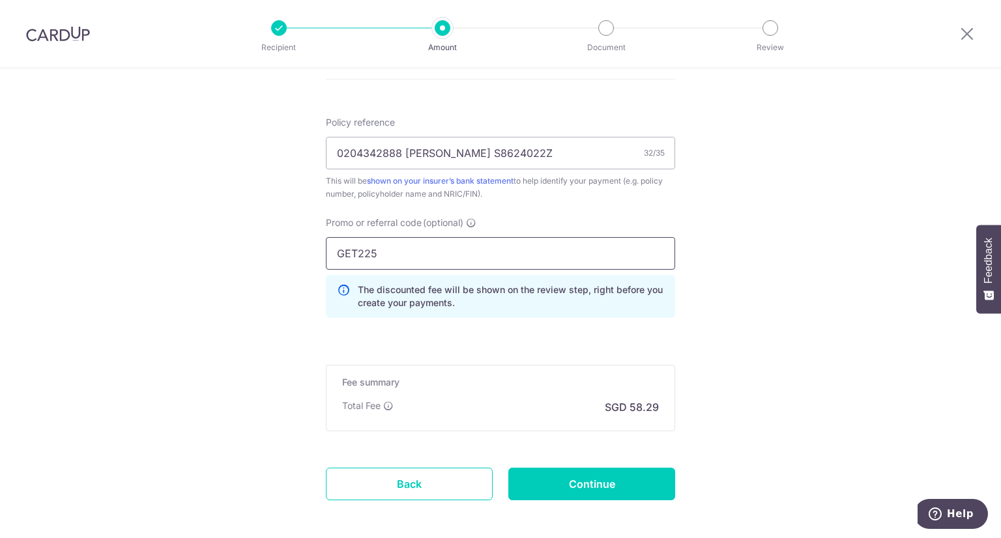
type input "GET225"
click at [608, 488] on input "Continue" at bounding box center [591, 484] width 167 height 33
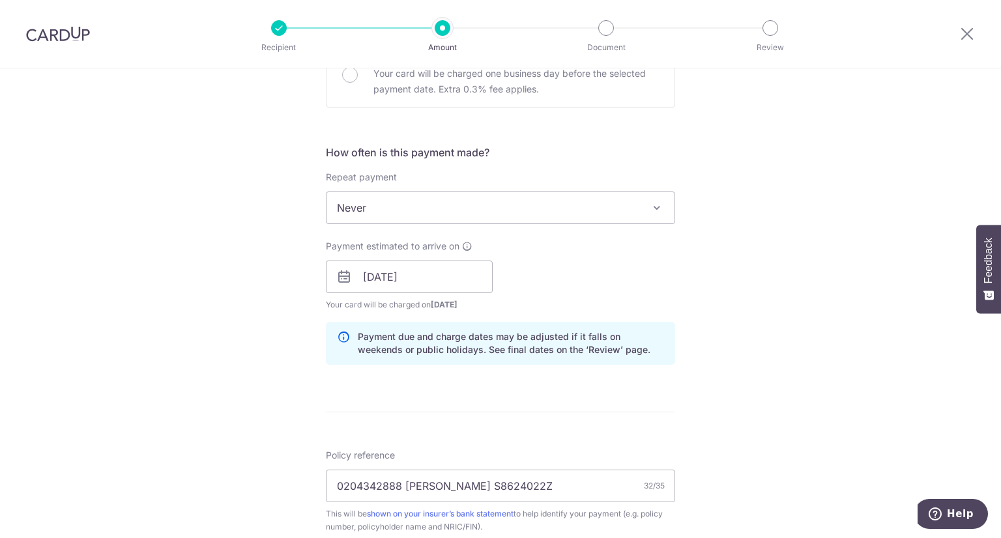
scroll to position [819, 0]
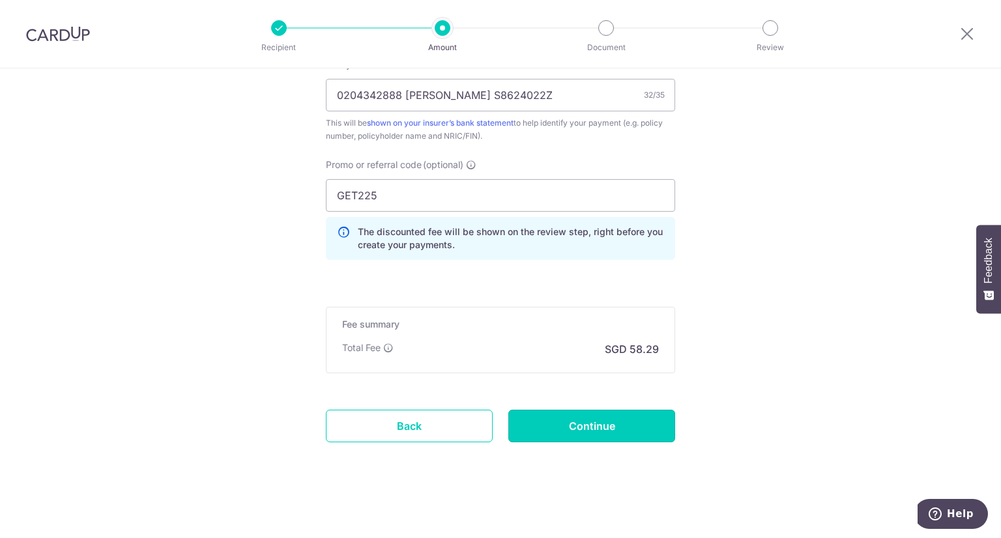
click at [573, 414] on input "Continue" at bounding box center [591, 426] width 167 height 33
type input "Create Schedule"
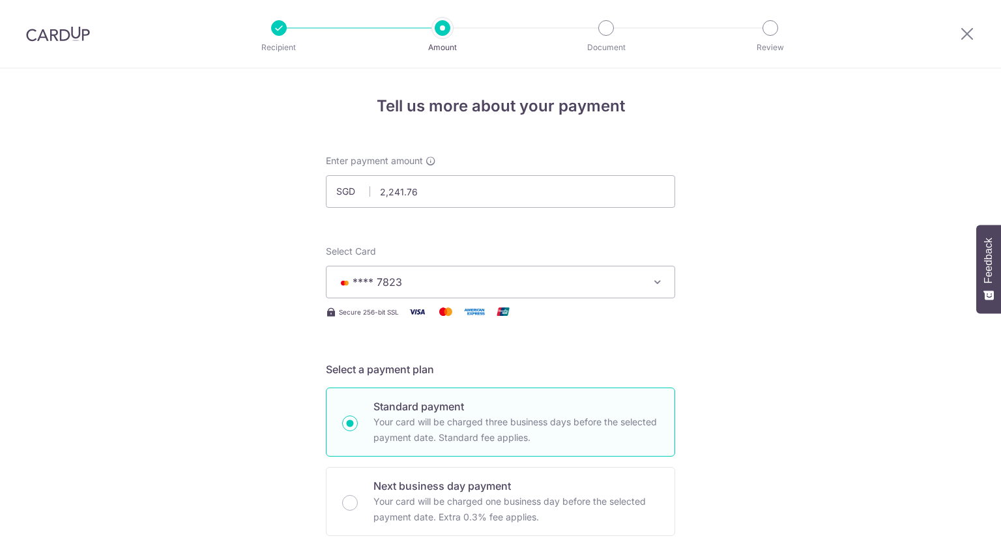
scroll to position [837, 0]
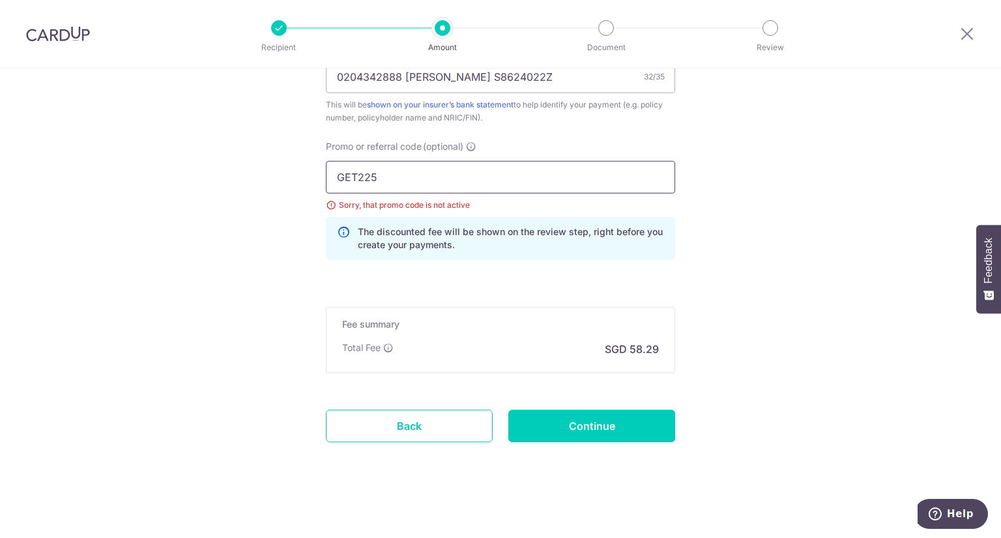
click at [557, 165] on input "GET225" at bounding box center [500, 177] width 349 height 33
click at [564, 173] on input "GET225" at bounding box center [500, 177] width 349 height 33
drag, startPoint x: 564, startPoint y: 173, endPoint x: 164, endPoint y: 154, distance: 400.4
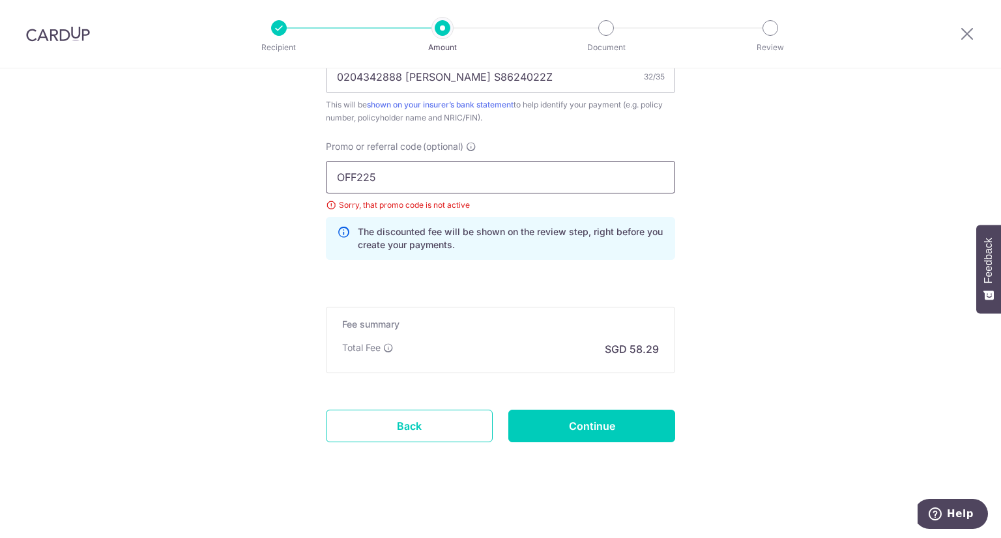
type input "OFF225"
click at [630, 418] on input "Continue" at bounding box center [591, 426] width 167 height 33
type input "Update Schedule"
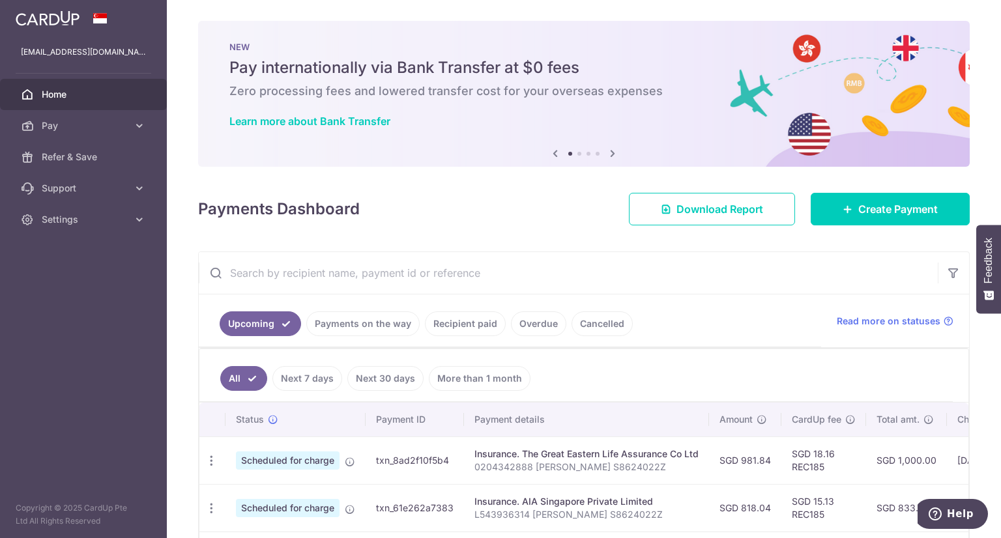
click at [323, 373] on link "Next 7 days" at bounding box center [307, 378] width 70 height 25
click at [427, 319] on link "Recipient paid" at bounding box center [465, 323] width 81 height 25
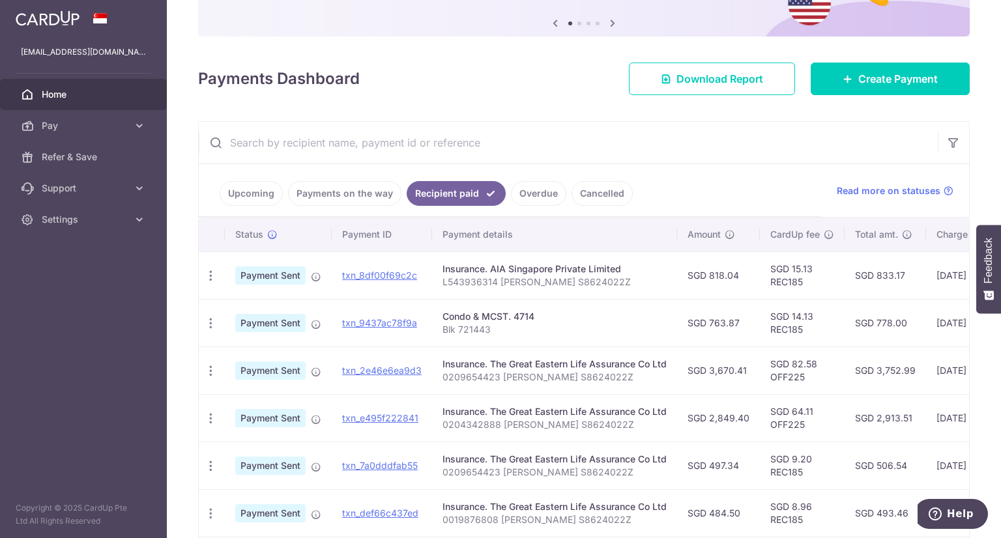
scroll to position [195, 0]
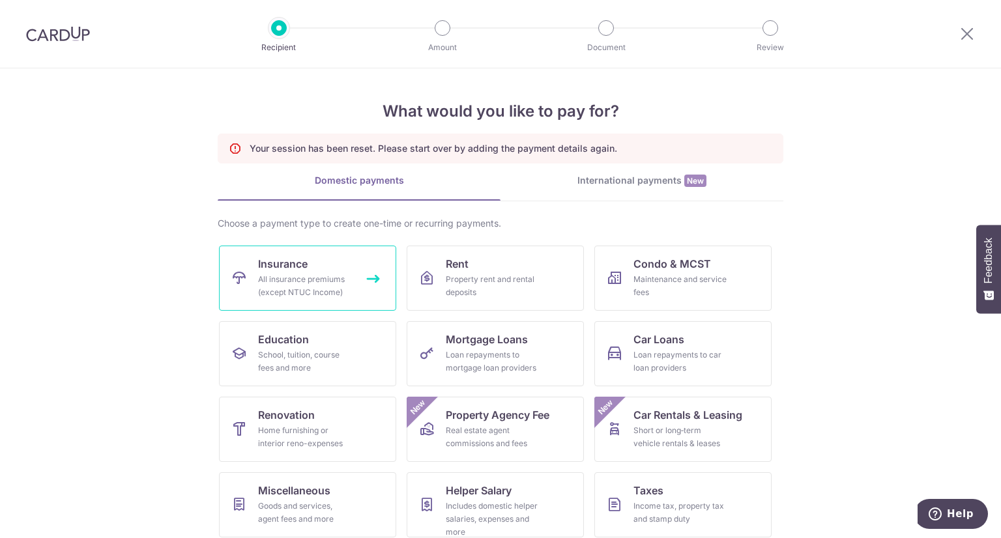
click at [318, 287] on div "All insurance premiums (except NTUC Income)" at bounding box center [305, 286] width 94 height 26
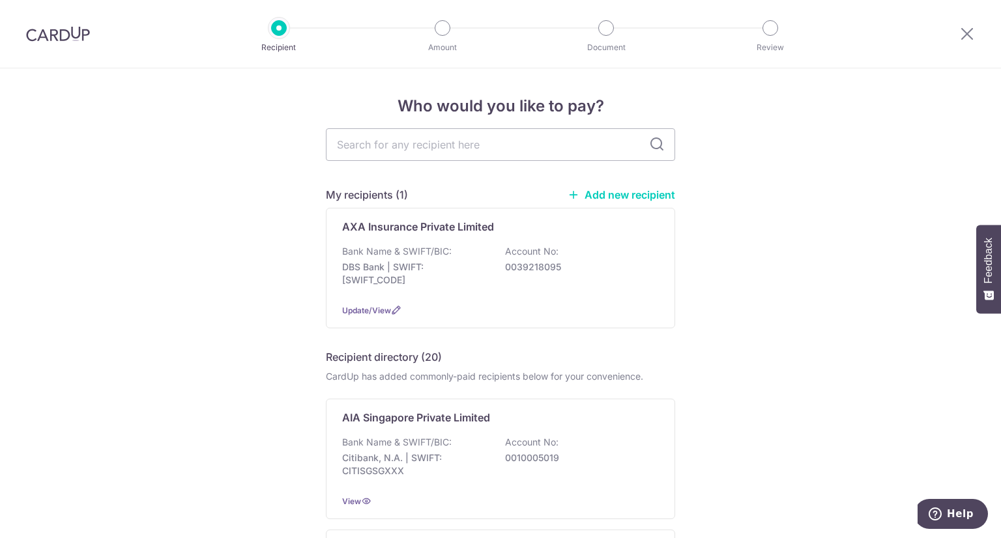
click at [469, 147] on input "text" at bounding box center [500, 144] width 349 height 33
type input "great"
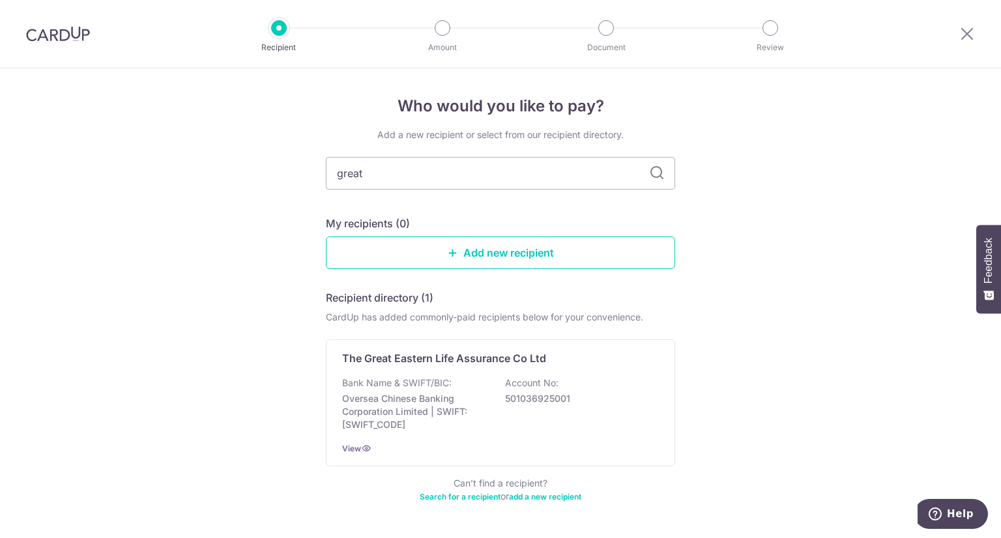
click at [465, 380] on div "Bank Name & SWIFT/BIC: Oversea Chinese Banking Corporation Limited | SWIFT: [SW…" at bounding box center [500, 404] width 317 height 55
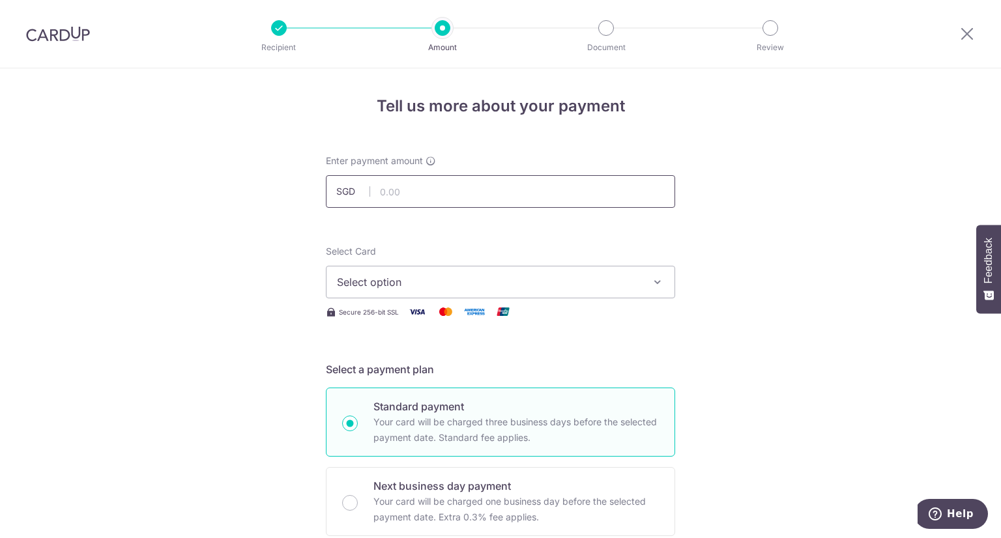
click at [443, 193] on input "text" at bounding box center [500, 191] width 349 height 33
paste input "2241.76"
type input "2,241.76"
click at [438, 279] on span "Select option" at bounding box center [489, 282] width 304 height 16
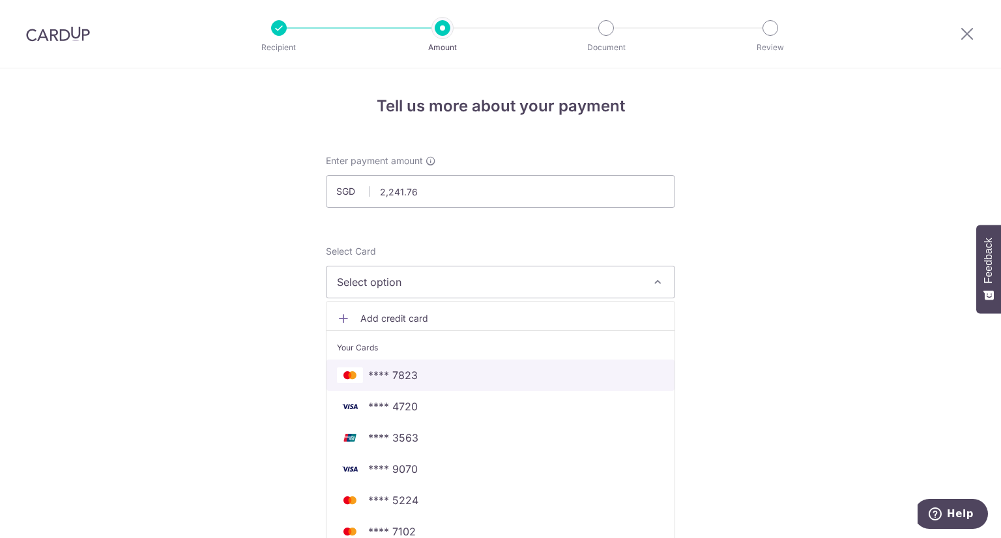
click at [432, 360] on link "**** 7823" at bounding box center [500, 375] width 348 height 31
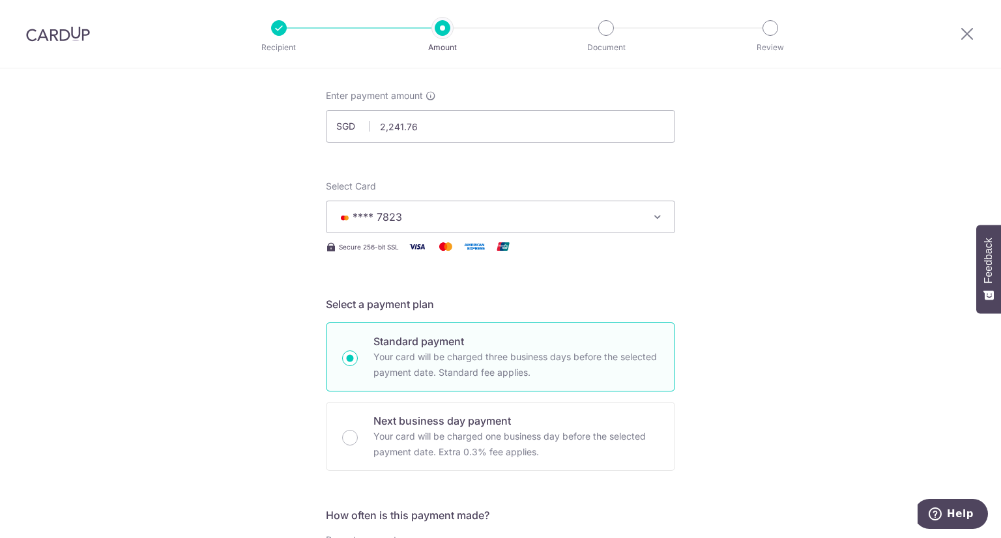
scroll to position [391, 0]
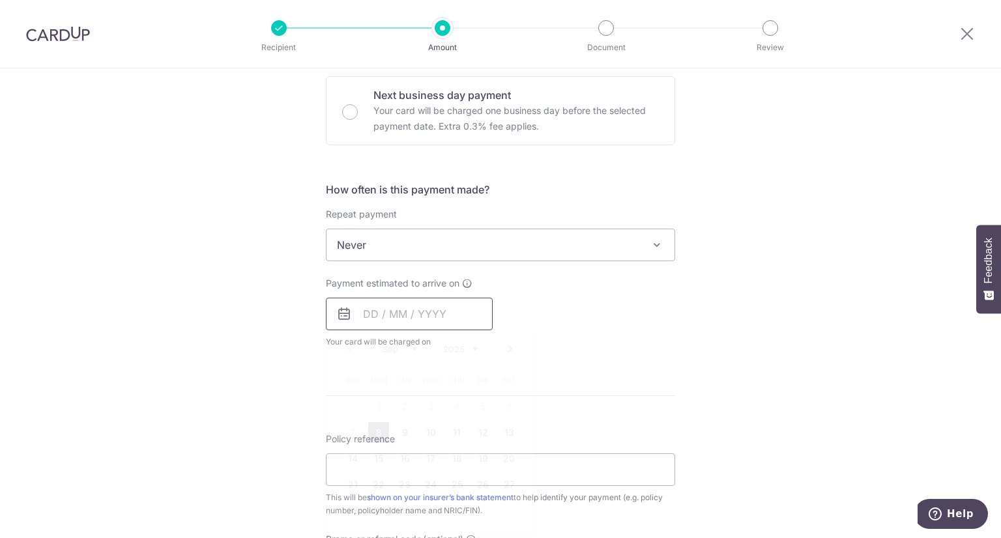
click at [420, 315] on input "text" at bounding box center [409, 314] width 167 height 33
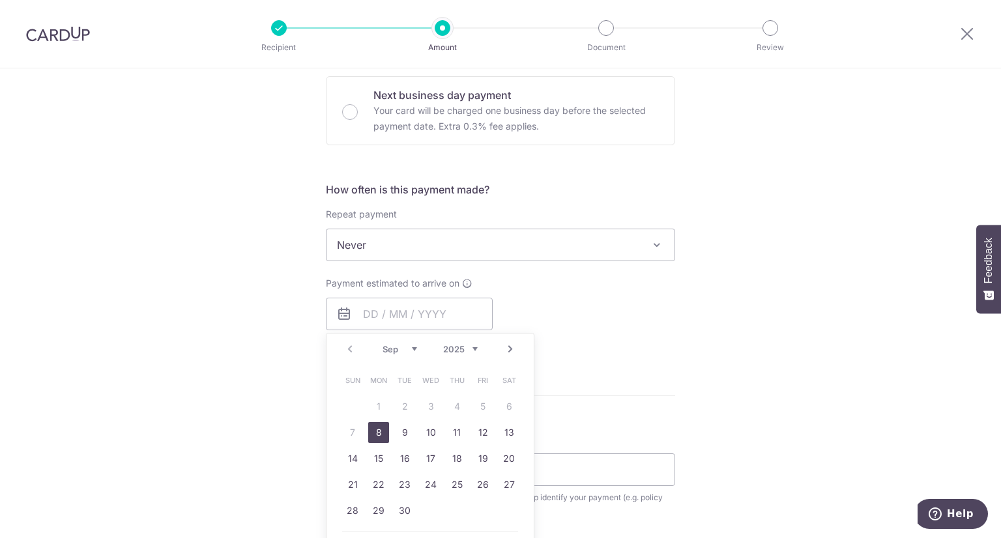
drag, startPoint x: 371, startPoint y: 433, endPoint x: 235, endPoint y: 339, distance: 165.9
click at [371, 433] on link "8" at bounding box center [378, 432] width 21 height 21
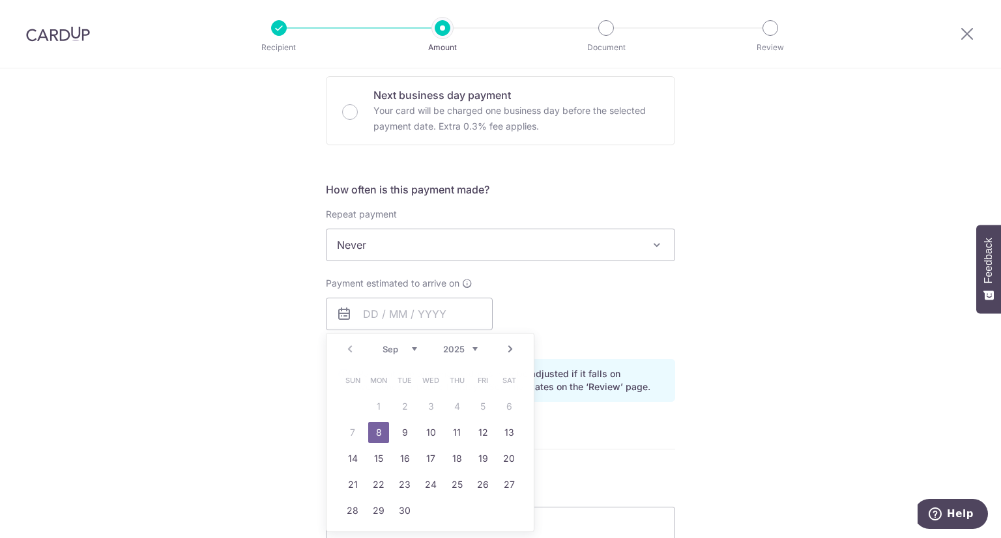
type input "08/09/2025"
click at [235, 339] on div "Tell us more about your payment Enter payment amount SGD 2,241.76 2241.76 Selec…" at bounding box center [500, 294] width 1001 height 1232
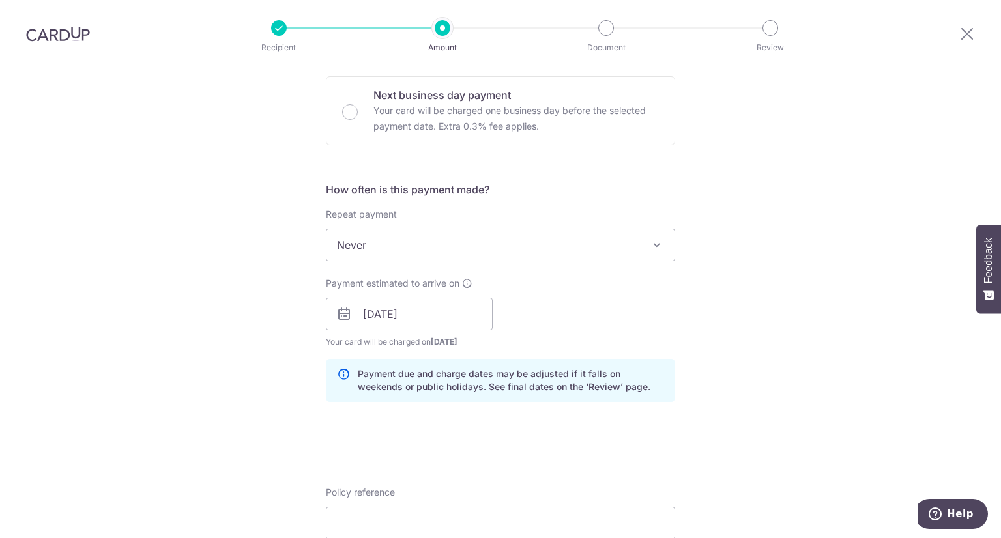
scroll to position [717, 0]
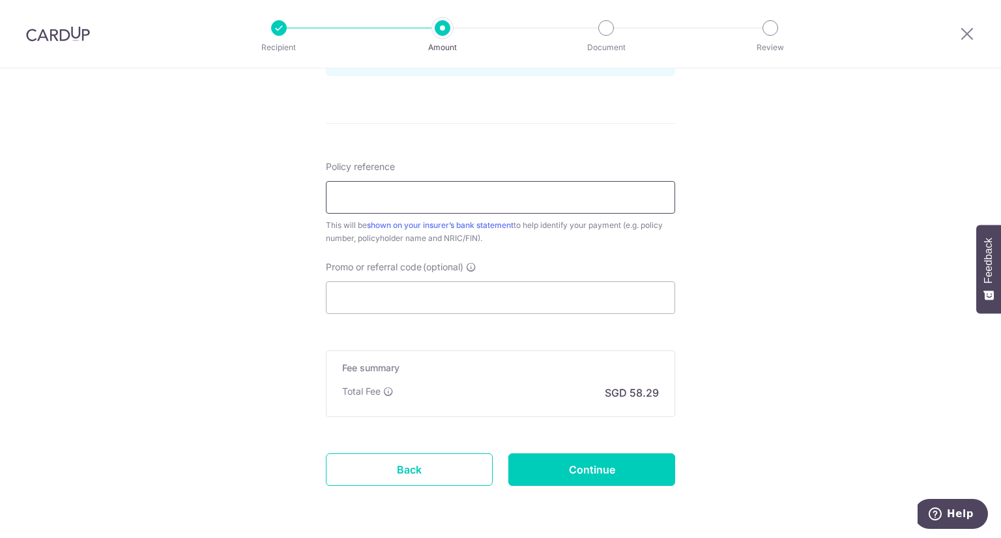
click at [422, 202] on input "Policy reference" at bounding box center [500, 197] width 349 height 33
type input "0204342888 Lee Wei Xun S8624022Z"
click at [430, 290] on input "Promo or referral code (optional)" at bounding box center [500, 297] width 349 height 33
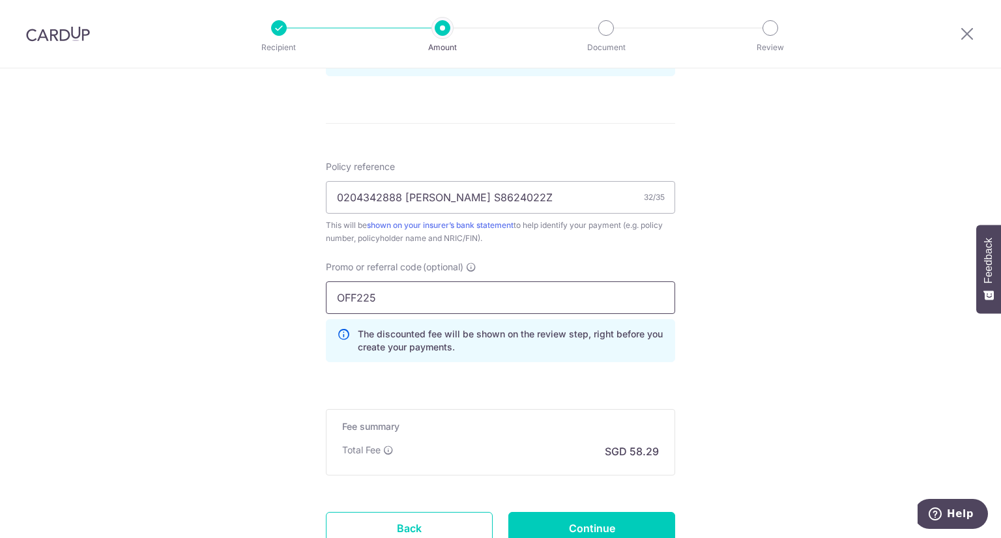
type input "OFF225"
click at [597, 522] on input "Continue" at bounding box center [591, 528] width 167 height 33
type input "Create Schedule"
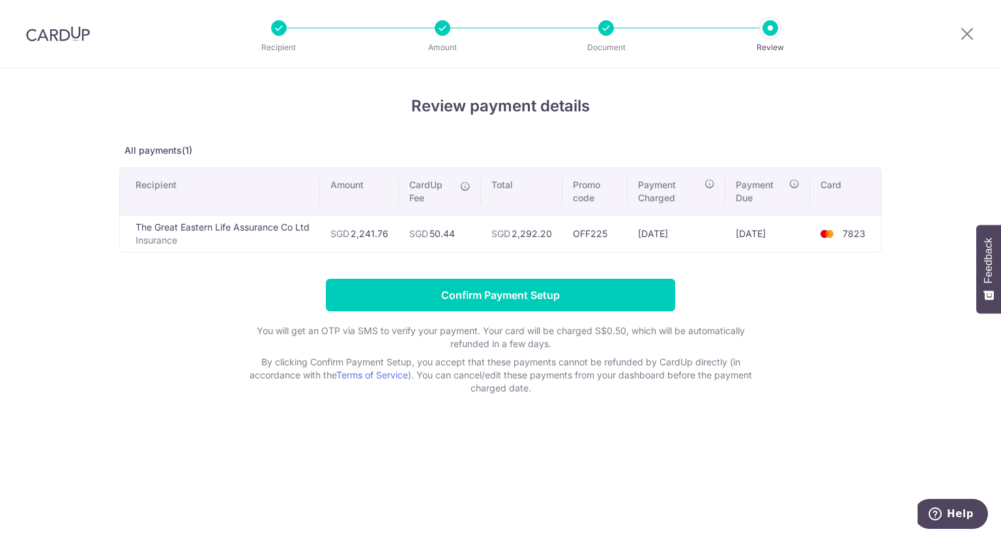
drag, startPoint x: 515, startPoint y: 233, endPoint x: 555, endPoint y: 238, distance: 40.7
click at [555, 238] on td "SGD 2,292.20" at bounding box center [521, 233] width 81 height 37
copy td "2,292.20"
click at [464, 300] on input "Confirm Payment Setup" at bounding box center [500, 295] width 349 height 33
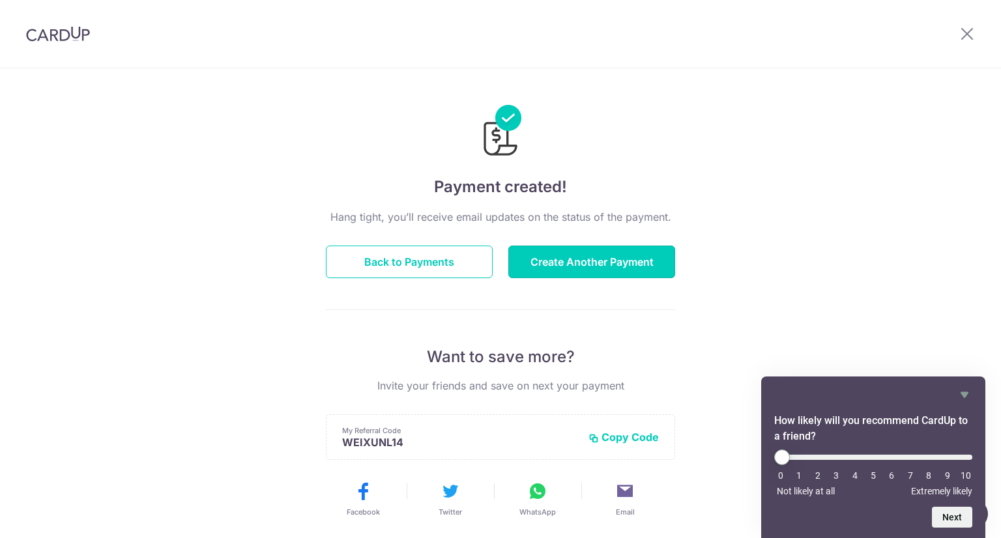
click at [609, 246] on button "Create Another Payment" at bounding box center [591, 262] width 167 height 33
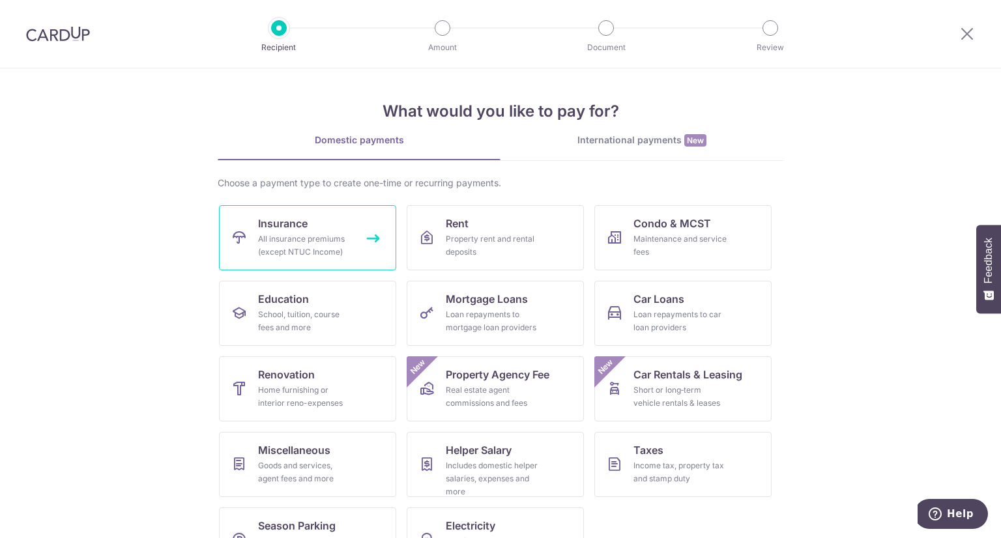
click at [319, 227] on link "Insurance All insurance premiums (except NTUC Income)" at bounding box center [307, 237] width 177 height 65
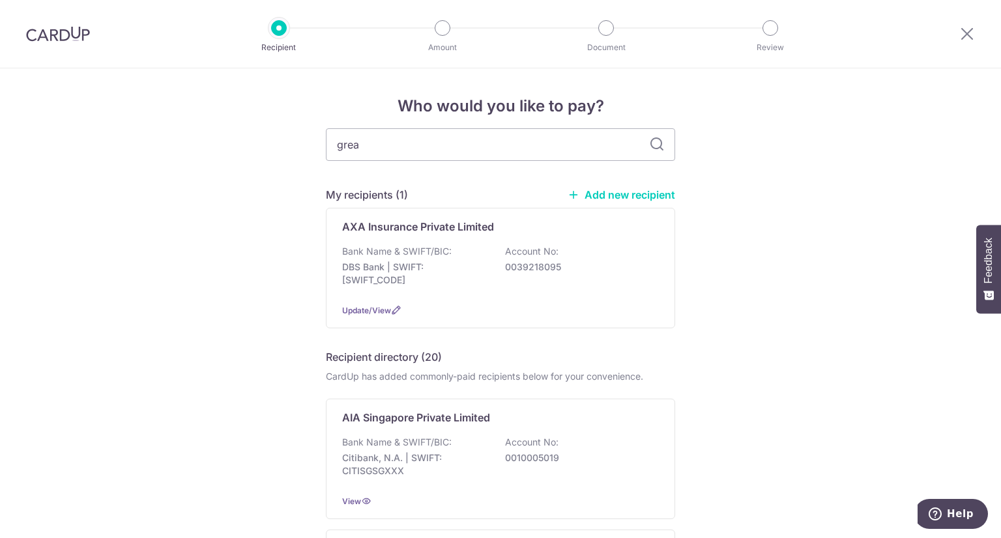
type input "great"
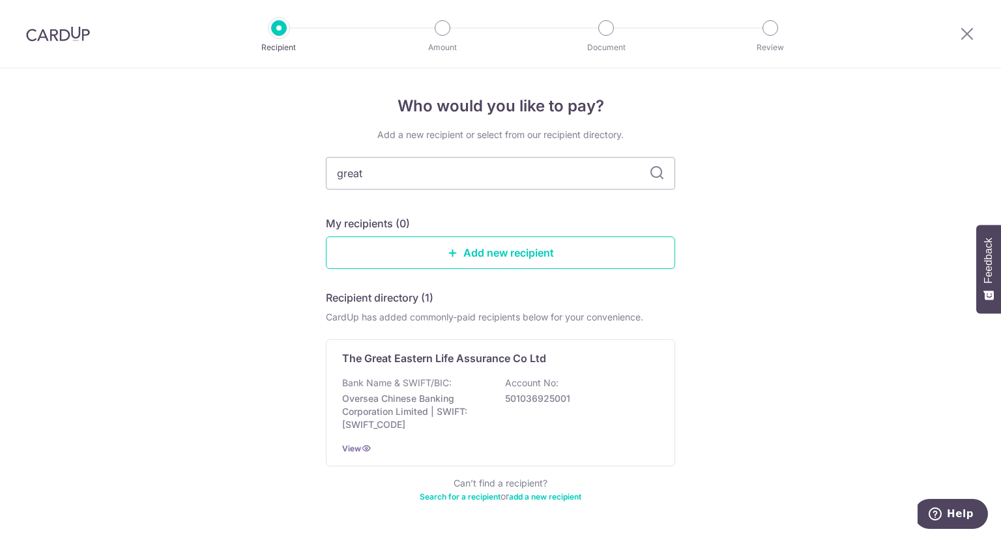
click at [422, 371] on div "The Great Eastern Life Assurance Co Ltd Bank Name & SWIFT/BIC: Oversea Chinese …" at bounding box center [500, 402] width 349 height 127
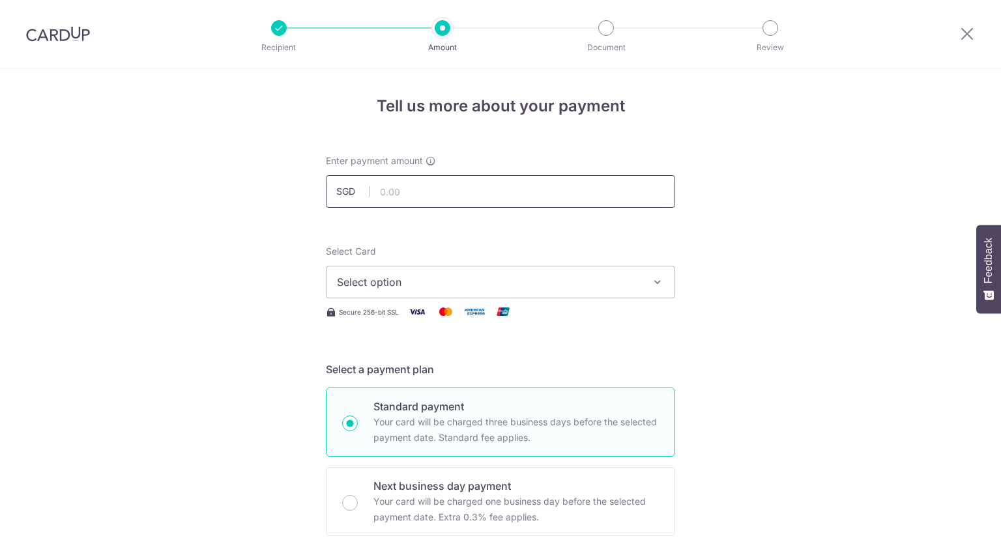
drag, startPoint x: 0, startPoint y: 0, endPoint x: 459, endPoint y: 188, distance: 495.8
click at [459, 188] on input "text" at bounding box center [500, 191] width 349 height 33
click at [461, 189] on input "text" at bounding box center [500, 191] width 349 height 33
type input "3,662.40"
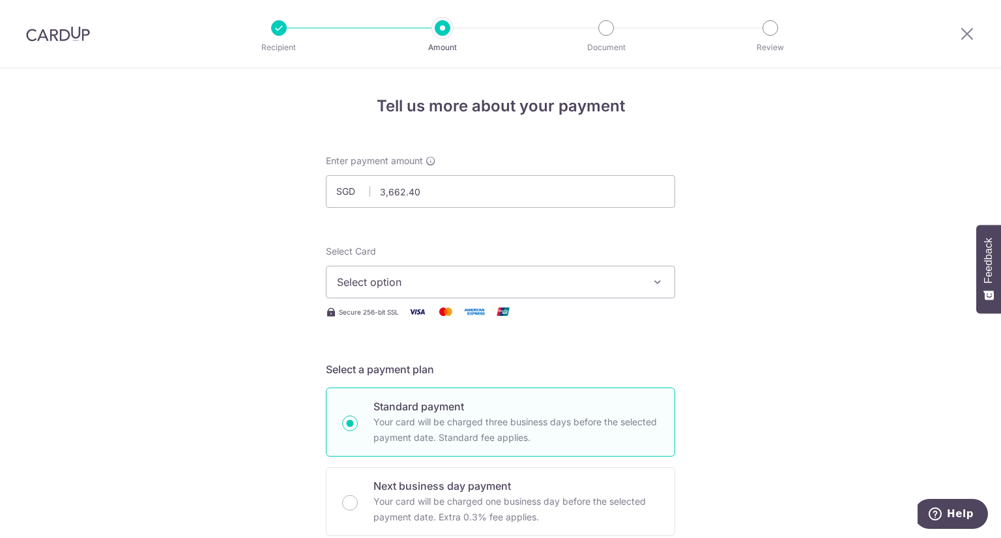
click at [616, 279] on span "Select option" at bounding box center [489, 282] width 304 height 16
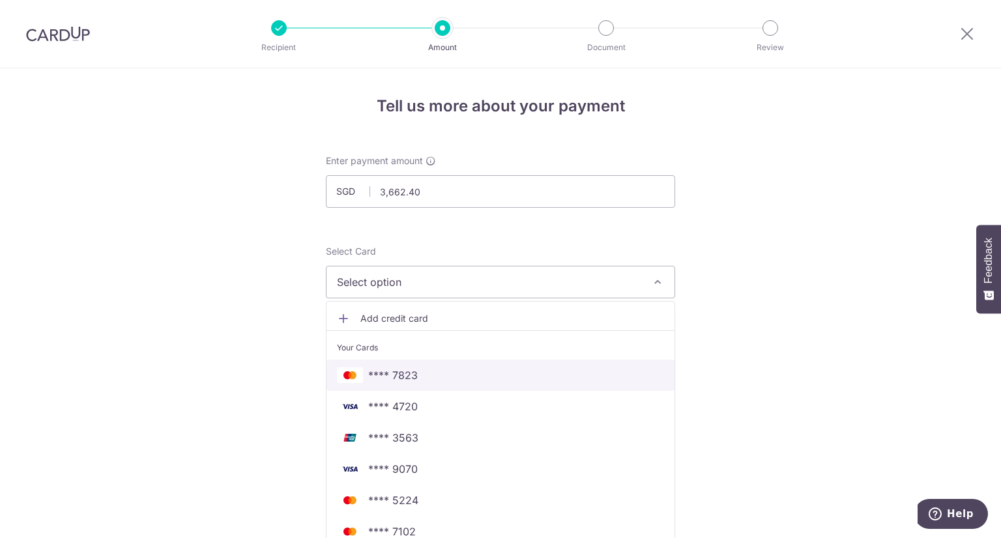
click at [475, 371] on span "**** 7823" at bounding box center [500, 375] width 327 height 16
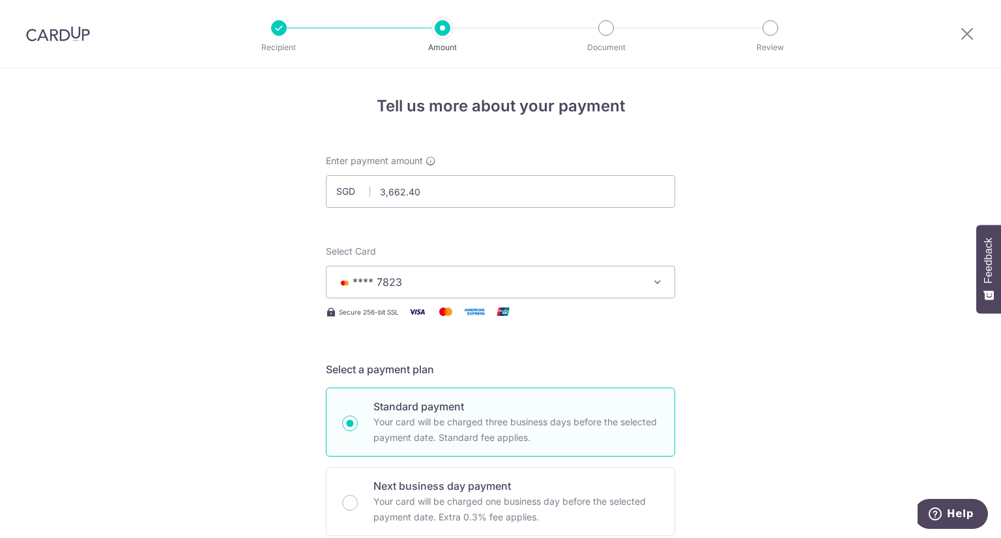
scroll to position [261, 0]
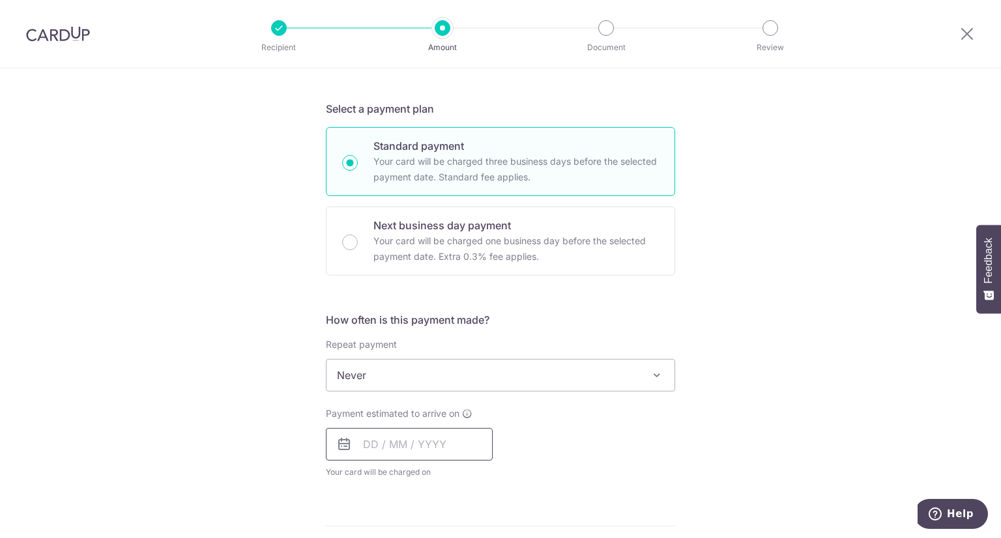
click at [412, 448] on input "text" at bounding box center [409, 444] width 167 height 33
click at [274, 397] on div "Tell us more about your payment Enter payment amount SGD 3,662.40 3662.40 Selec…" at bounding box center [500, 397] width 1001 height 1178
click at [431, 462] on div "Payment estimated to arrive on Prev Next Sep Oct Nov Dec 2025 2026 2027 2028 20…" at bounding box center [409, 443] width 167 height 72
click at [426, 436] on input "text" at bounding box center [409, 444] width 167 height 33
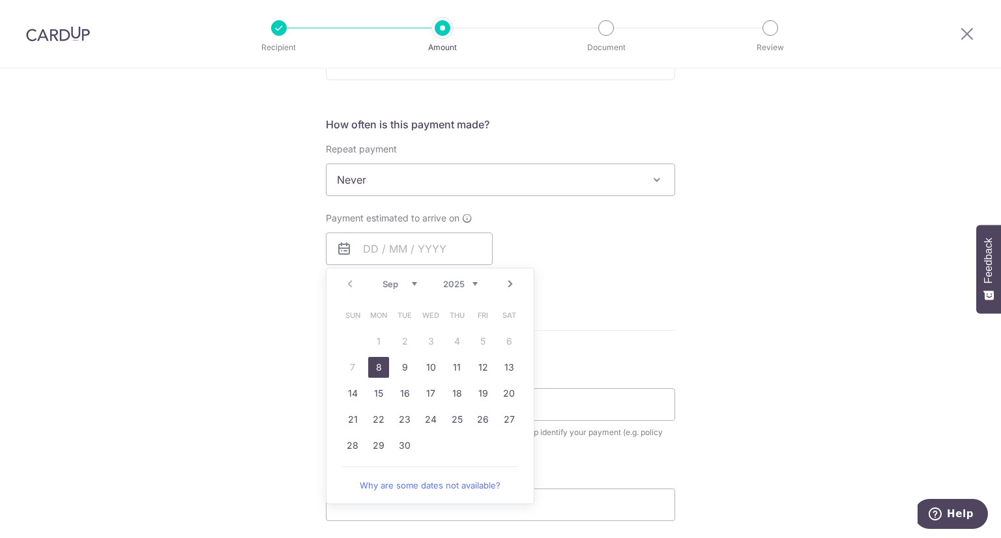
click at [371, 365] on link "8" at bounding box center [378, 367] width 21 height 21
type input "[DATE]"
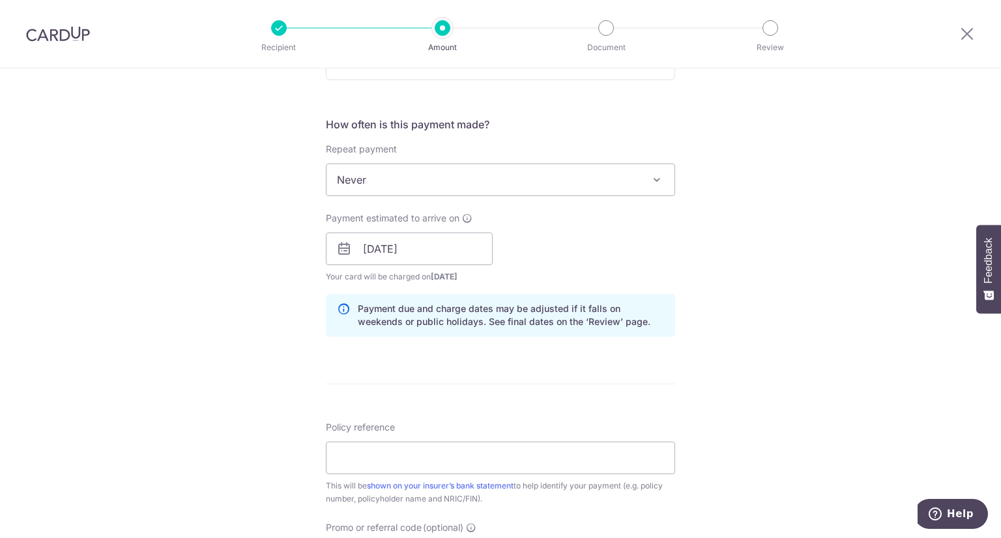
scroll to position [586, 0]
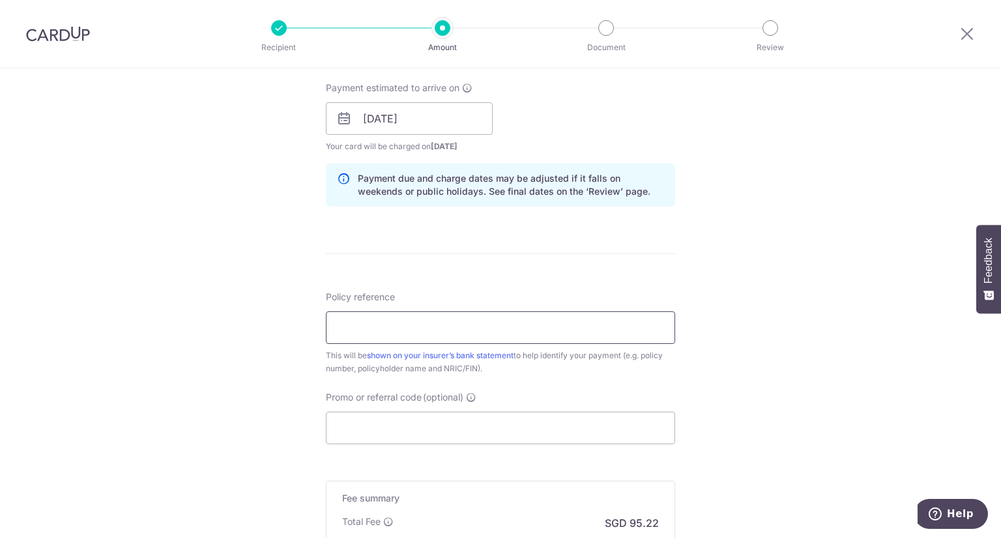
click at [433, 315] on input "Policy reference" at bounding box center [500, 327] width 349 height 33
click at [356, 421] on input "Promo or referral code (optional)" at bounding box center [500, 428] width 349 height 33
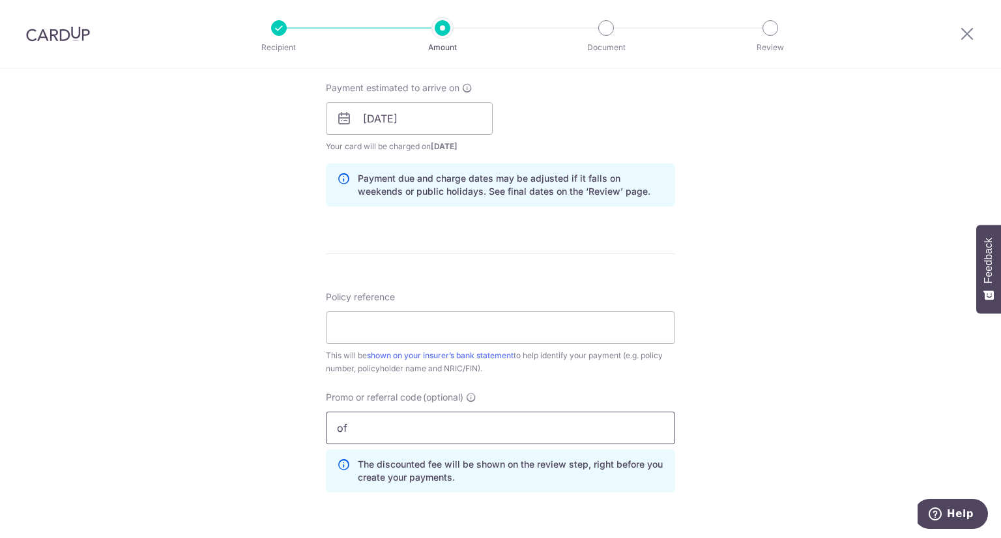
type input "o"
type input "OFF225"
click at [383, 330] on input "Policy reference" at bounding box center [500, 327] width 349 height 33
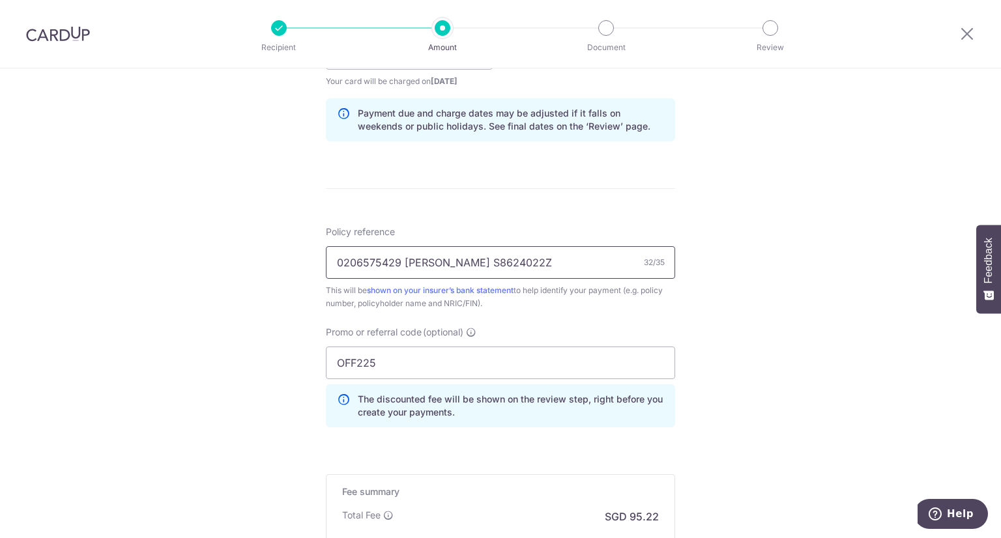
scroll to position [782, 0]
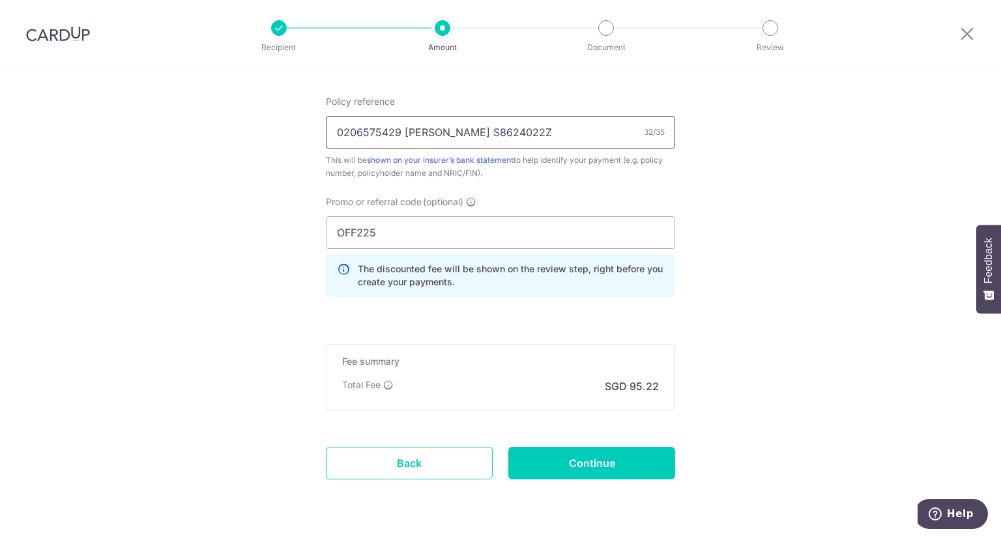
type input "0206575429 [PERSON_NAME] S8624022Z"
click at [601, 467] on input "Continue" at bounding box center [591, 463] width 167 height 33
type input "Create Schedule"
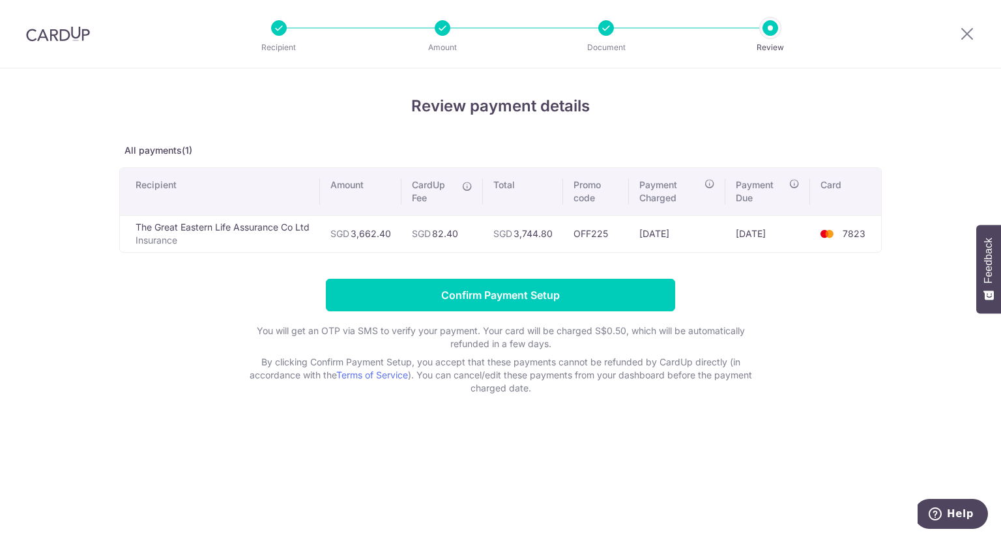
click at [535, 235] on td "SGD 3,744.80" at bounding box center [523, 233] width 80 height 37
copy td "3,744.80"
click at [514, 292] on input "Confirm Payment Setup" at bounding box center [500, 295] width 349 height 33
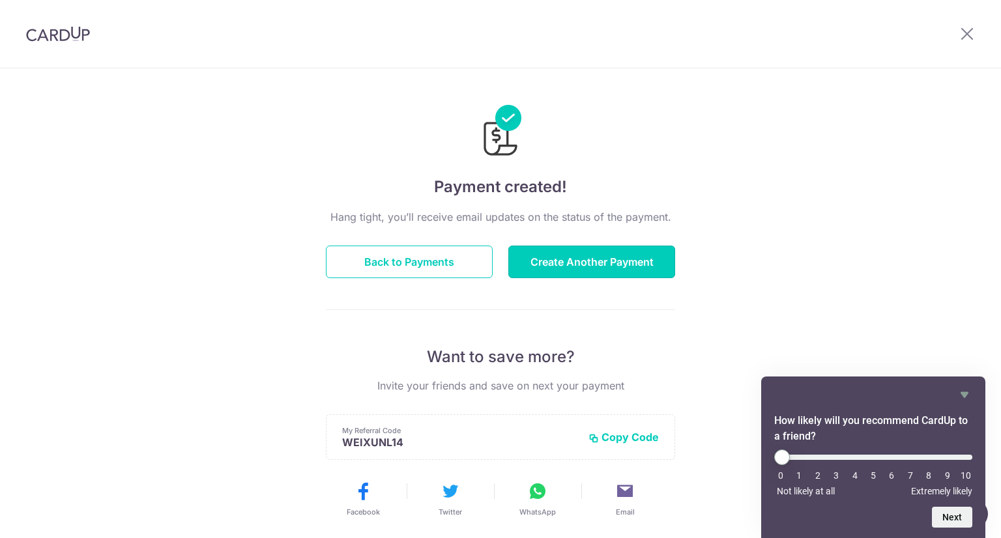
click at [582, 263] on button "Create Another Payment" at bounding box center [591, 262] width 167 height 33
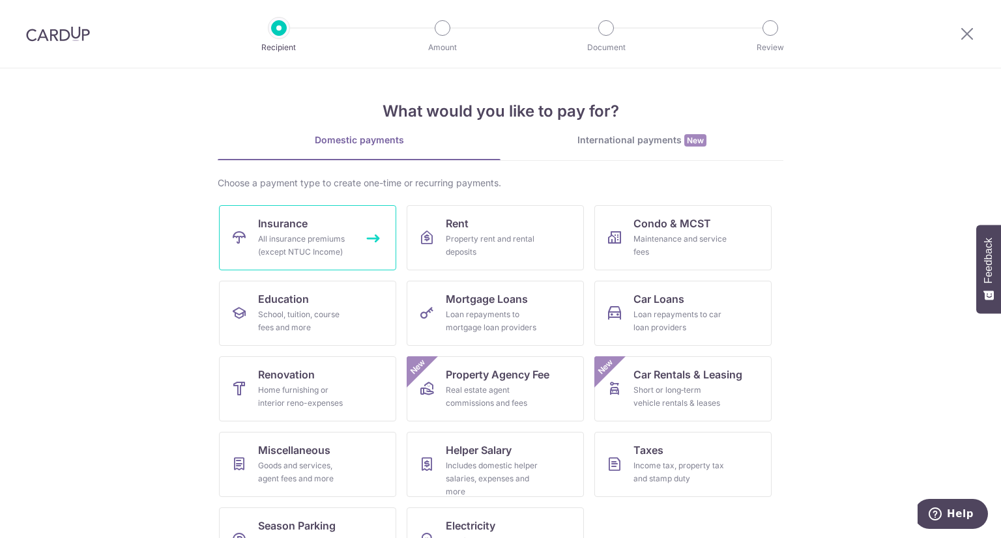
click at [309, 251] on div "All insurance premiums (except NTUC Income)" at bounding box center [305, 246] width 94 height 26
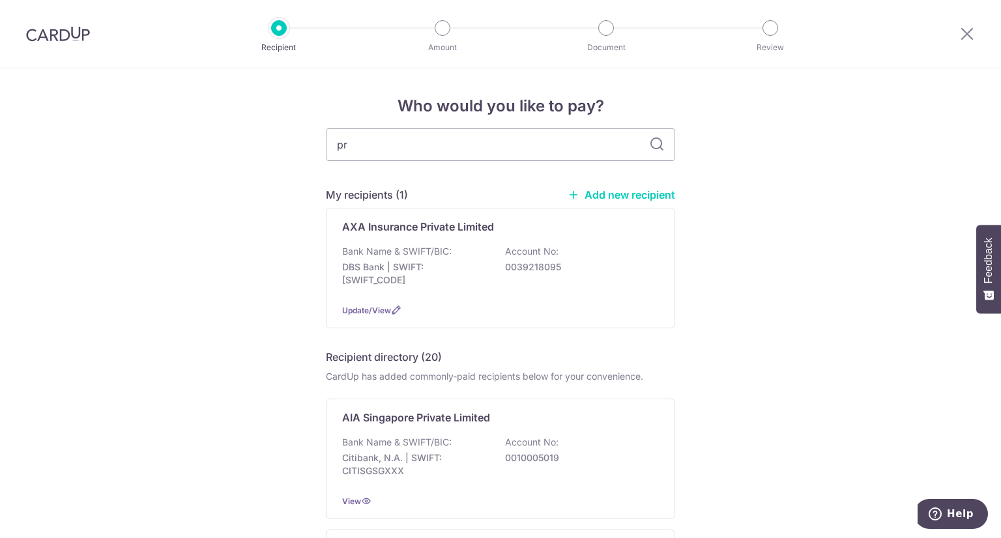
type input "pru"
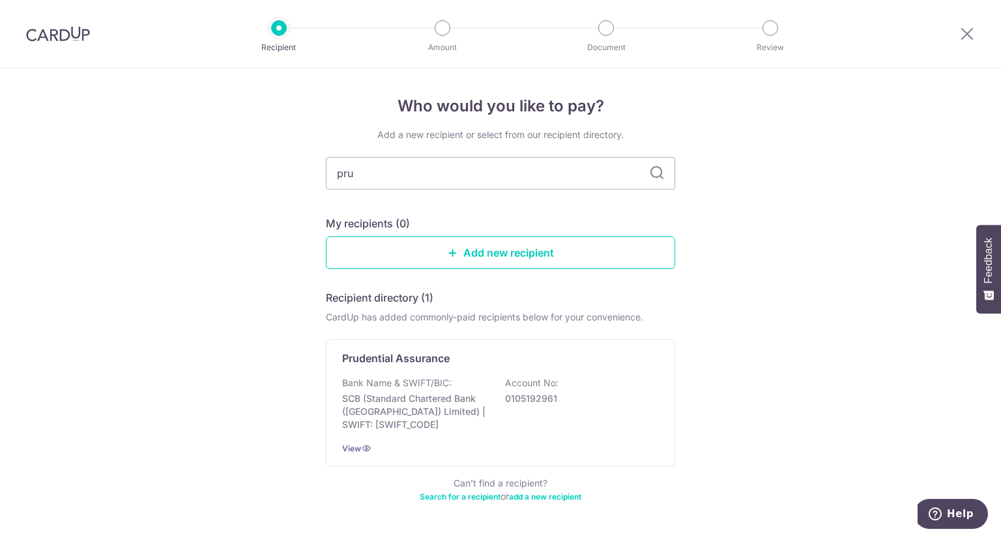
click at [421, 352] on p "Prudential Assurance" at bounding box center [395, 358] width 107 height 16
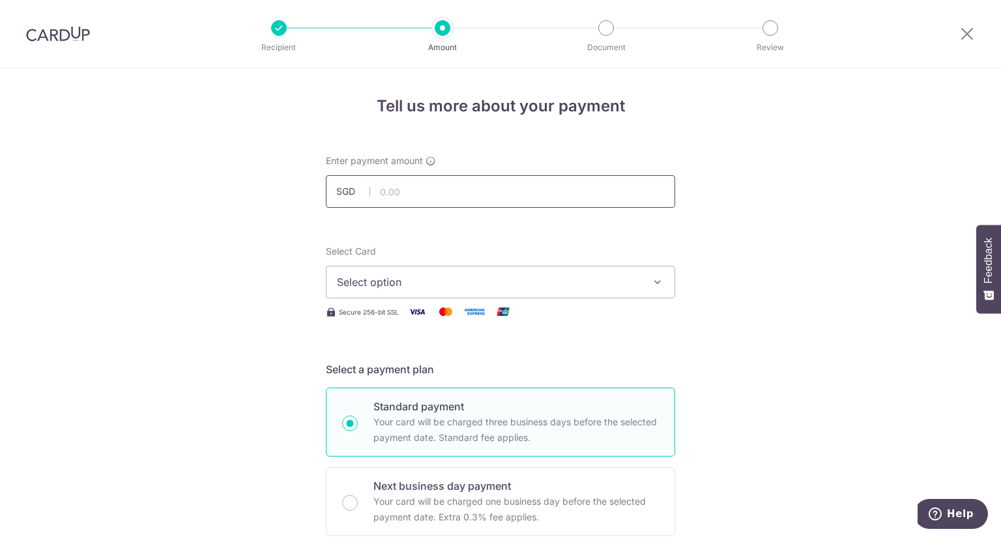
drag, startPoint x: 539, startPoint y: 189, endPoint x: 539, endPoint y: 235, distance: 46.3
click at [539, 189] on input "text" at bounding box center [500, 191] width 349 height 33
click at [481, 199] on input "text" at bounding box center [500, 191] width 349 height 33
type input "615.65"
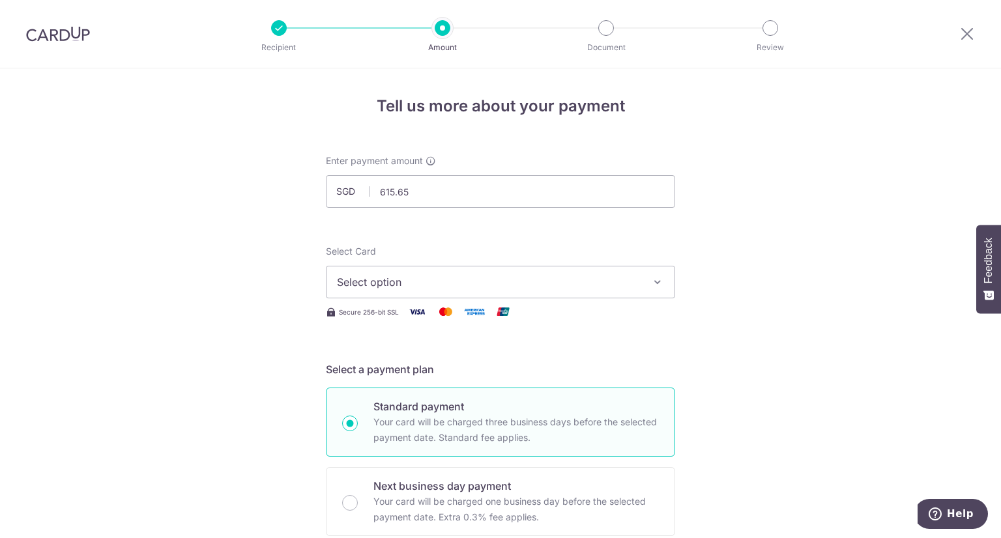
click at [483, 287] on span "Select option" at bounding box center [489, 282] width 304 height 16
click at [509, 294] on button "Select option" at bounding box center [500, 282] width 349 height 33
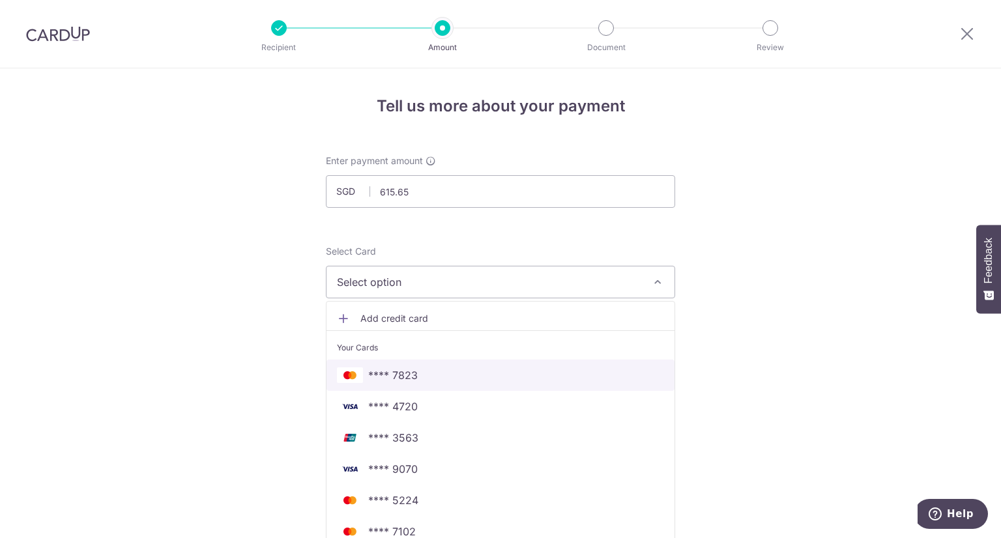
drag, startPoint x: 511, startPoint y: 362, endPoint x: 464, endPoint y: 324, distance: 61.1
click at [511, 362] on link "**** 7823" at bounding box center [500, 375] width 348 height 31
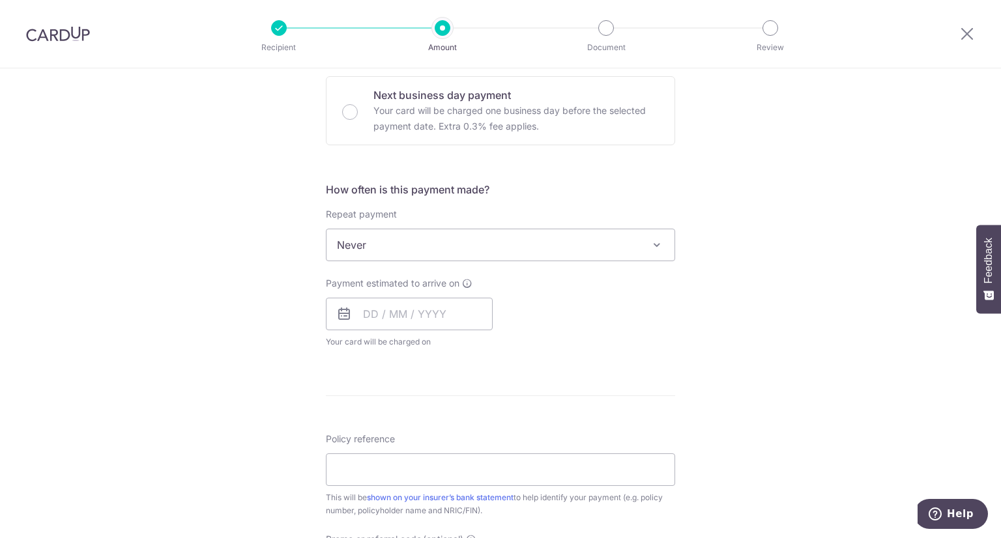
scroll to position [456, 0]
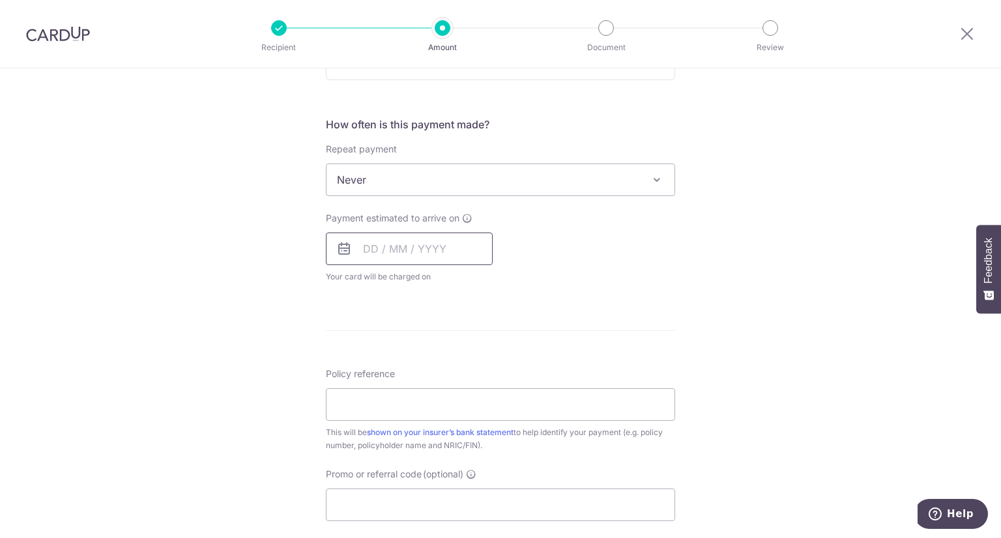
click at [430, 250] on input "text" at bounding box center [409, 249] width 167 height 33
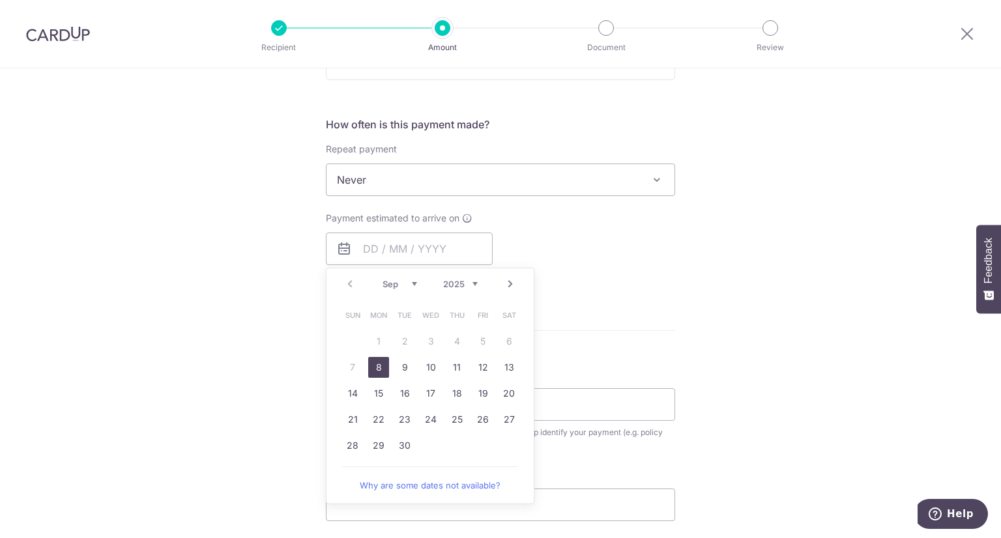
click at [372, 363] on link "8" at bounding box center [378, 367] width 21 height 21
type input "[DATE]"
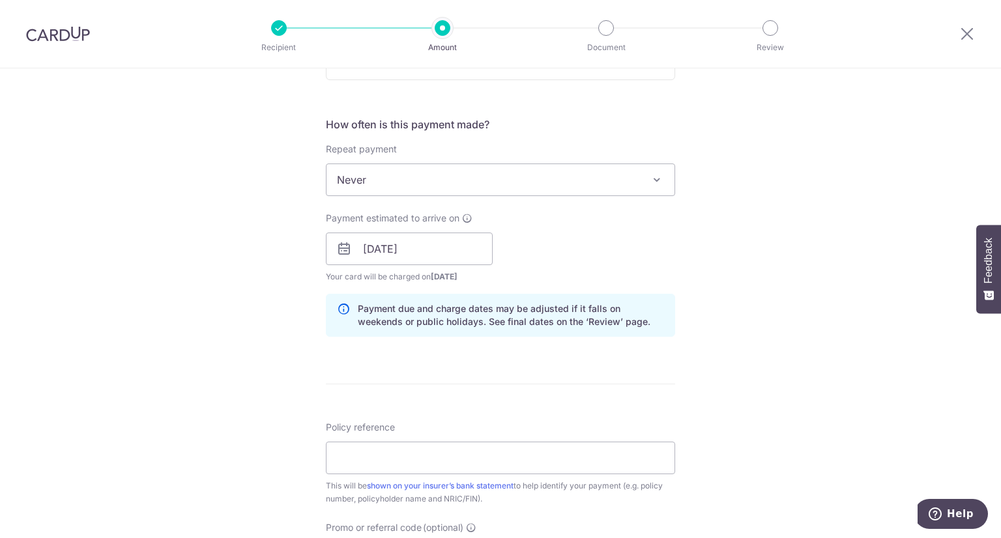
click at [191, 278] on div "Tell us more about your payment Enter payment amount SGD 615.65 615.65 Select C…" at bounding box center [500, 228] width 1001 height 1232
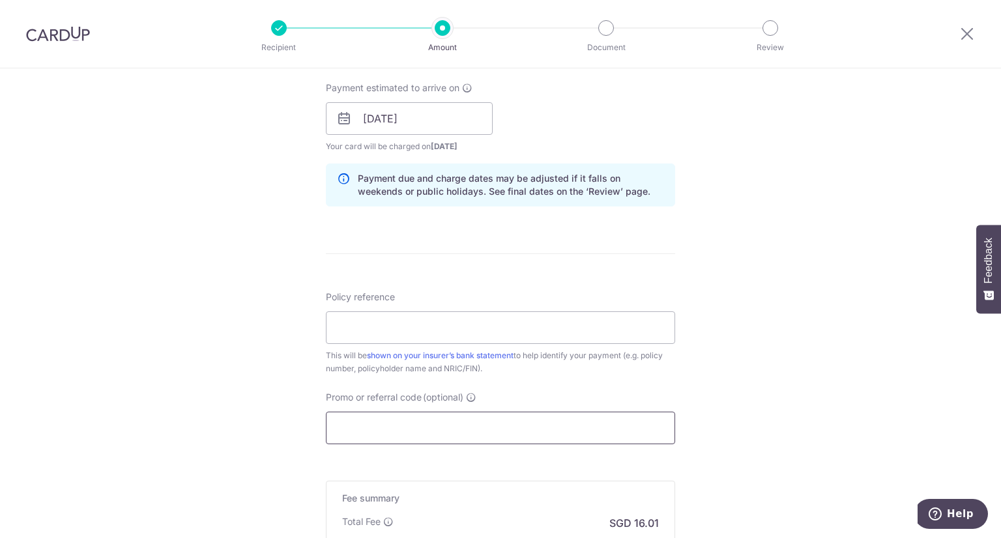
click at [390, 424] on input "Promo or referral code (optional)" at bounding box center [500, 428] width 349 height 33
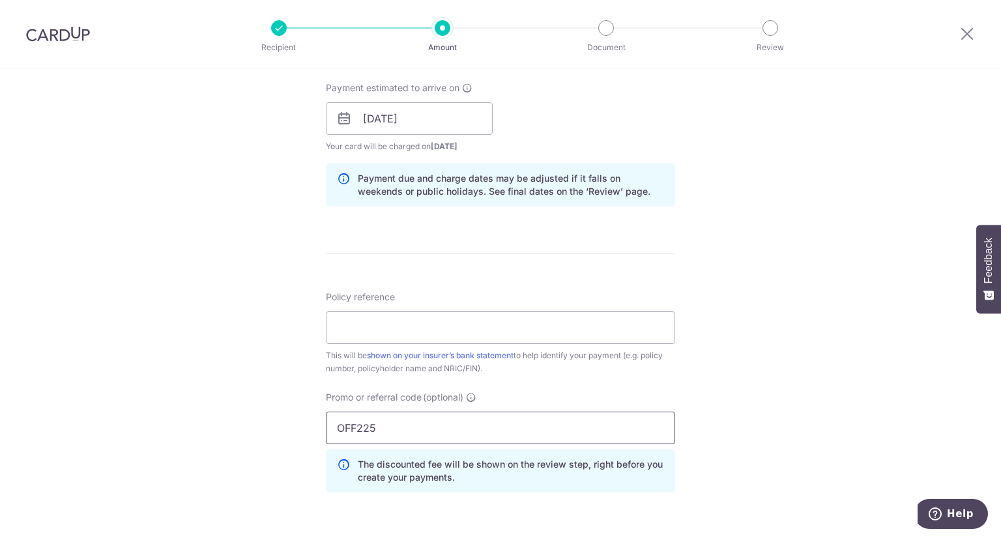
type input "OFF225"
click at [407, 328] on input "Policy reference" at bounding box center [500, 327] width 349 height 33
type input "85227145 [PERSON_NAME] [PERSON_NAME] T2330118G"
click at [461, 324] on input "85227145 [PERSON_NAME] [PERSON_NAME] T2330118G" at bounding box center [500, 327] width 349 height 33
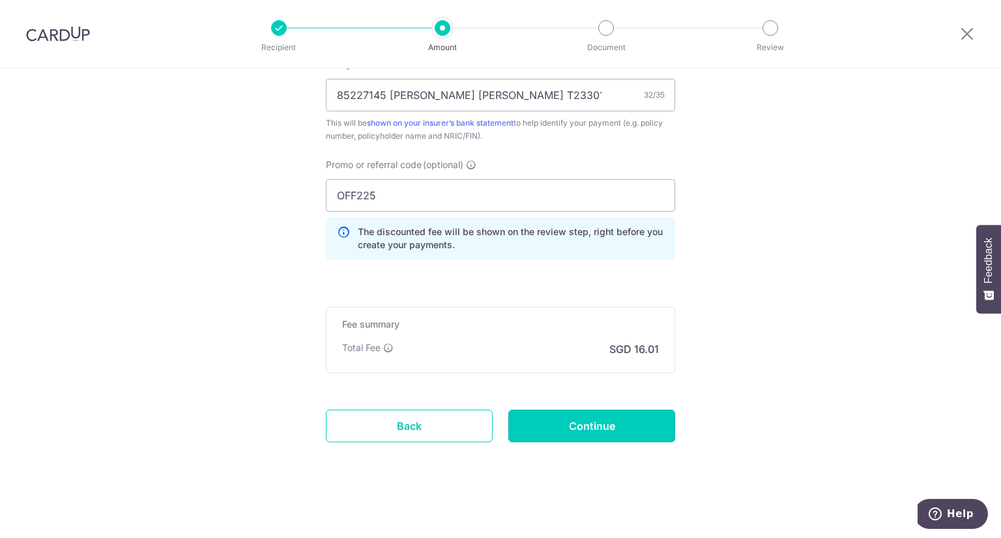
click at [542, 420] on input "Continue" at bounding box center [591, 426] width 167 height 33
type input "Create Schedule"
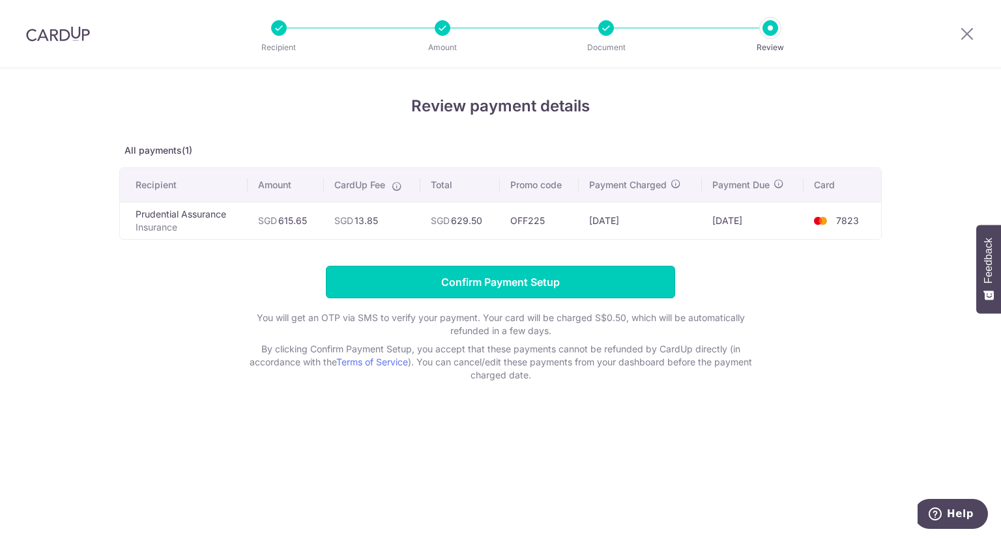
click at [474, 278] on input "Confirm Payment Setup" at bounding box center [500, 282] width 349 height 33
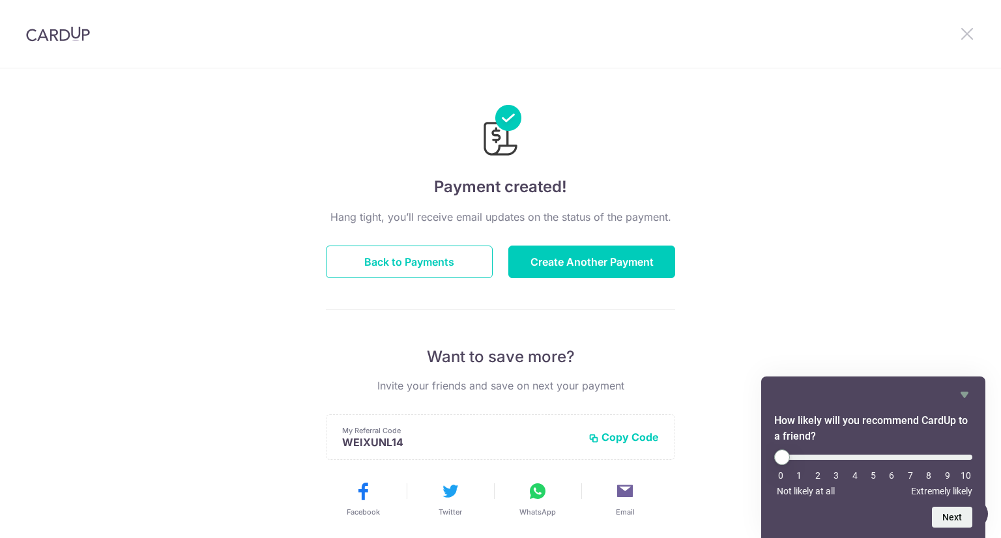
click at [968, 29] on icon at bounding box center [967, 33] width 16 height 16
